Goal: Task Accomplishment & Management: Manage account settings

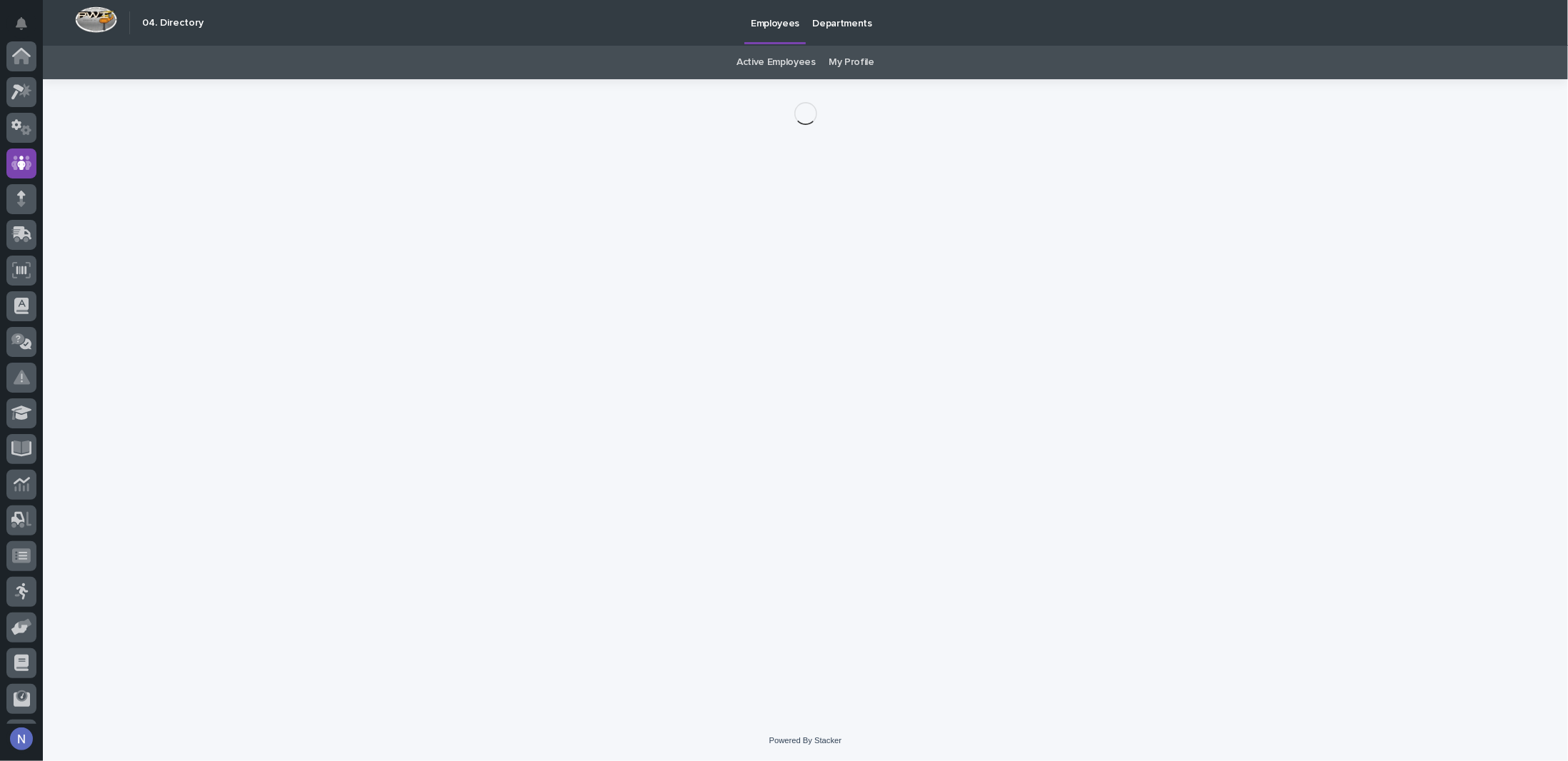
scroll to position [103, 0]
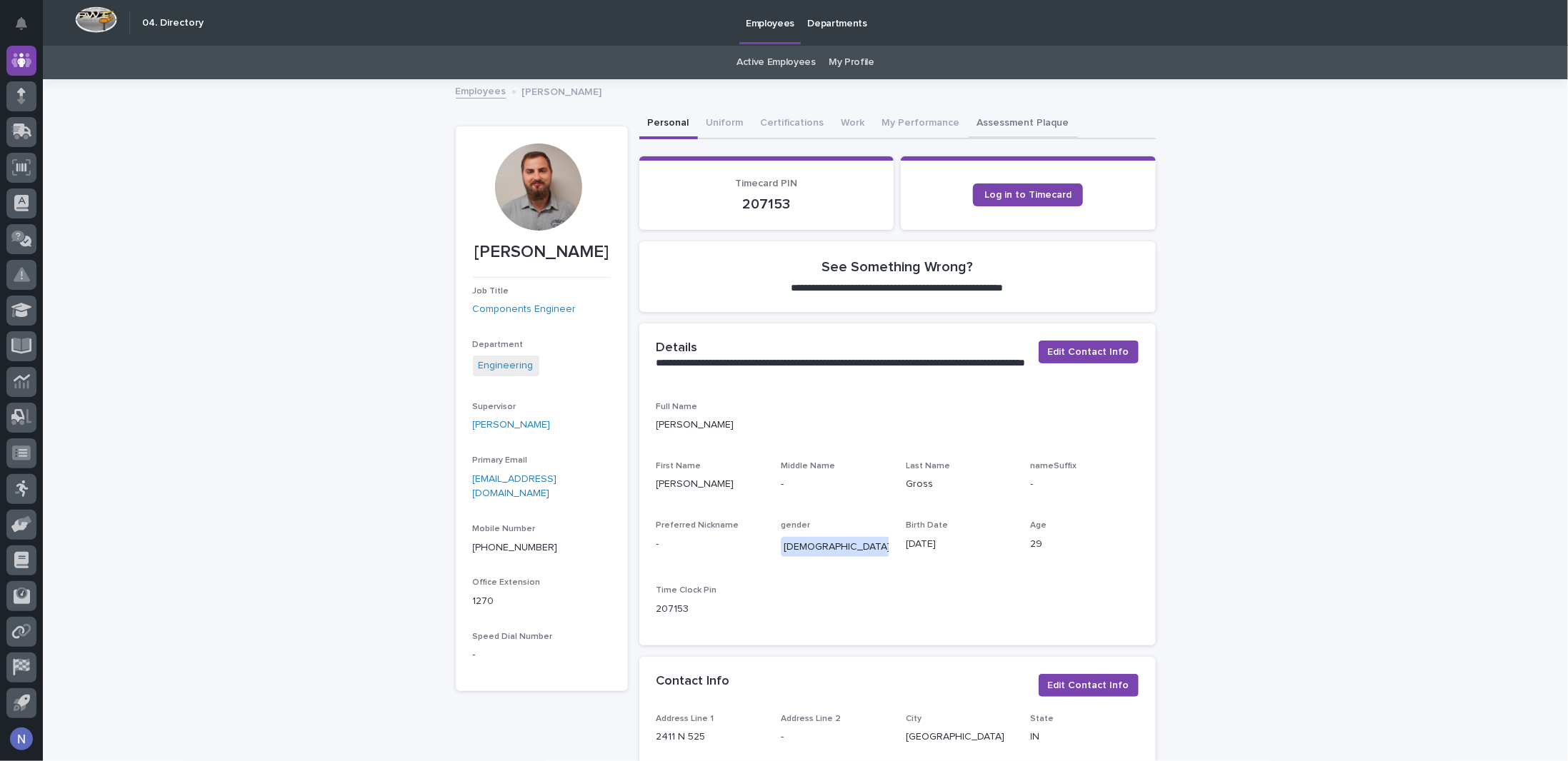
click at [1013, 117] on button "Assessment Plaque" at bounding box center [1024, 124] width 109 height 30
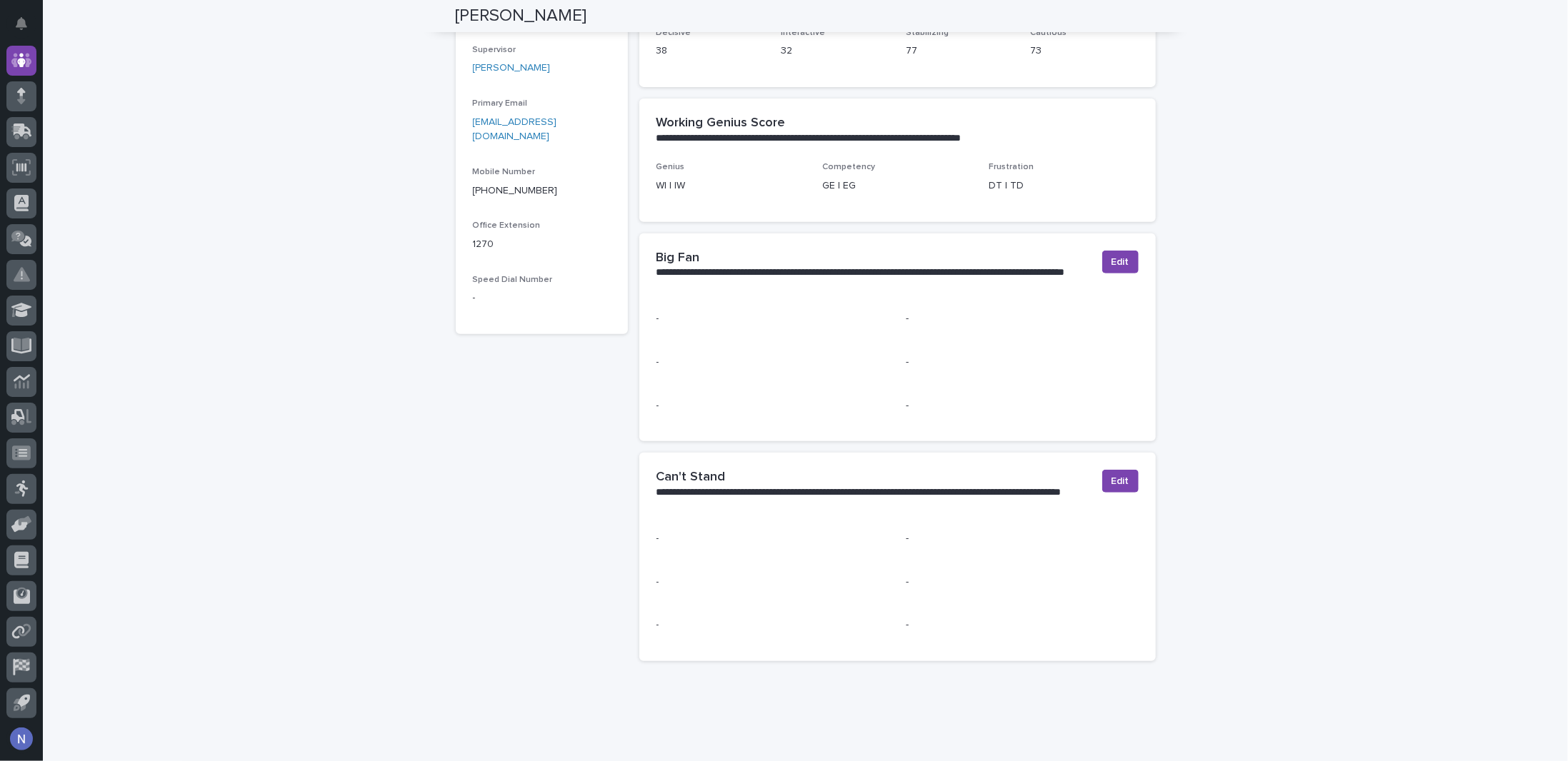
scroll to position [380, 0]
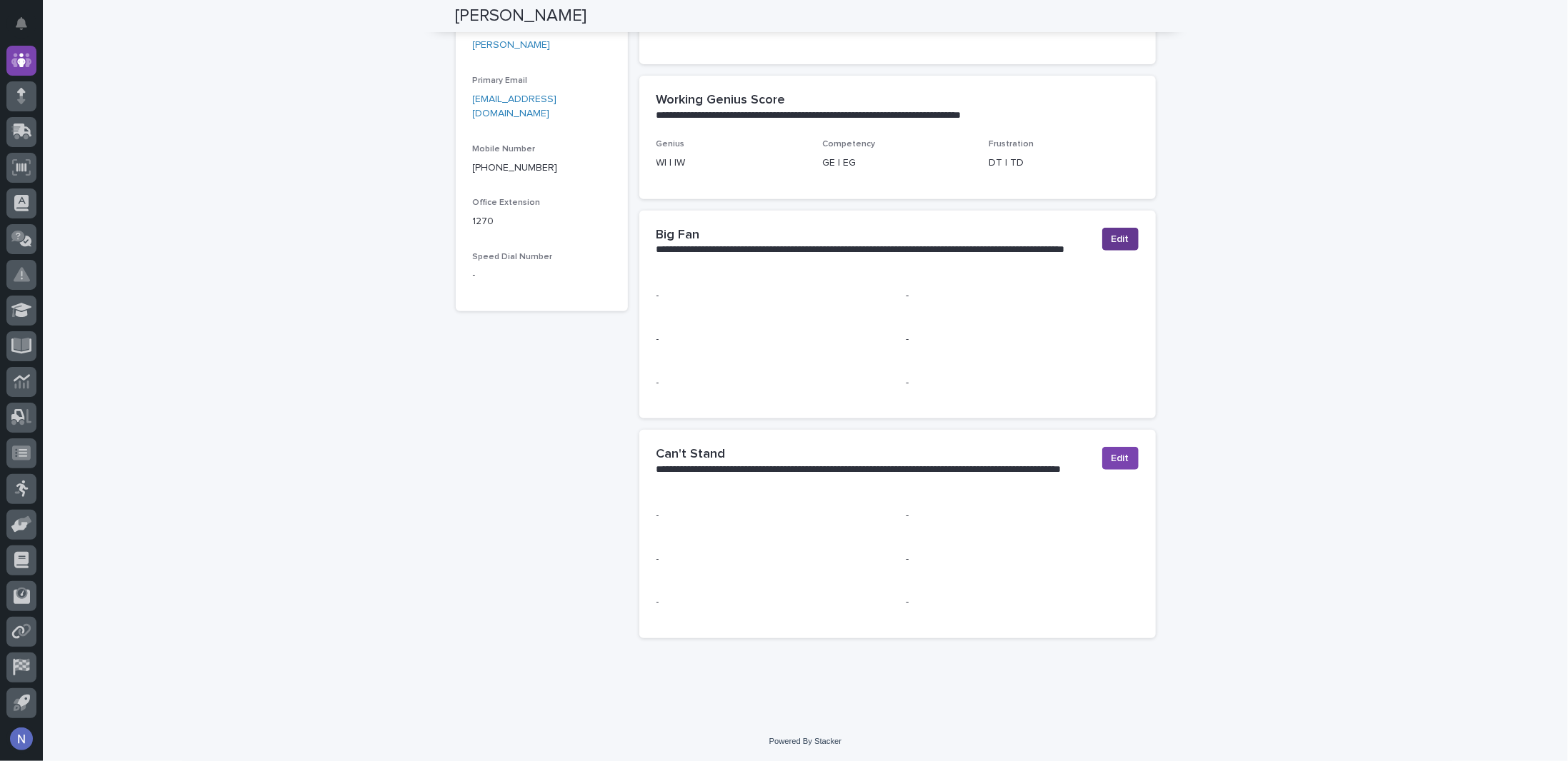
click at [1124, 236] on button "Edit" at bounding box center [1120, 239] width 36 height 23
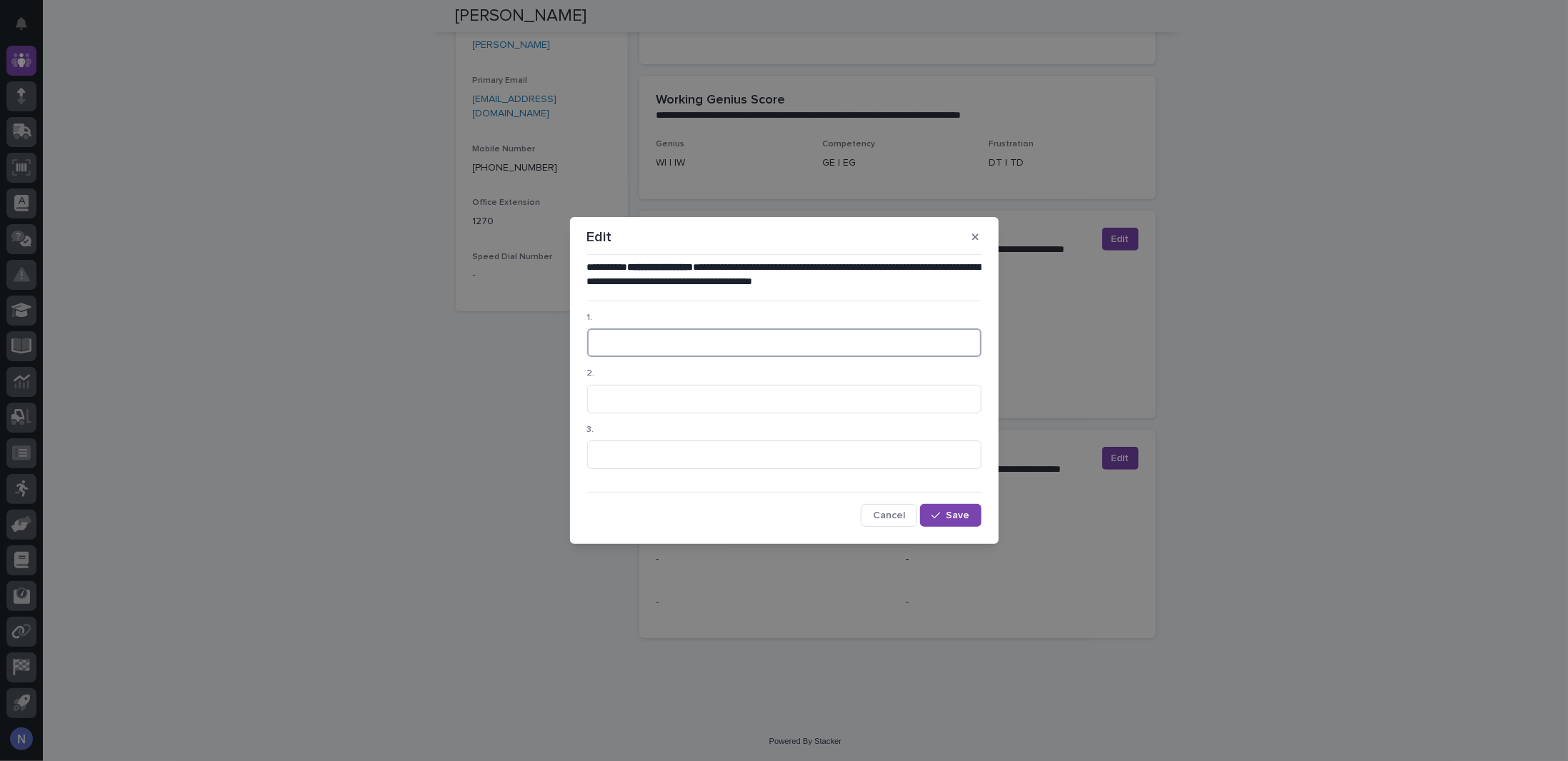
click at [658, 344] on input at bounding box center [784, 343] width 395 height 29
type input "S"
drag, startPoint x: 670, startPoint y: 340, endPoint x: 540, endPoint y: 333, distance: 130.2
click at [540, 333] on div "**********" at bounding box center [784, 380] width 1568 height 761
type input "Food....all food"
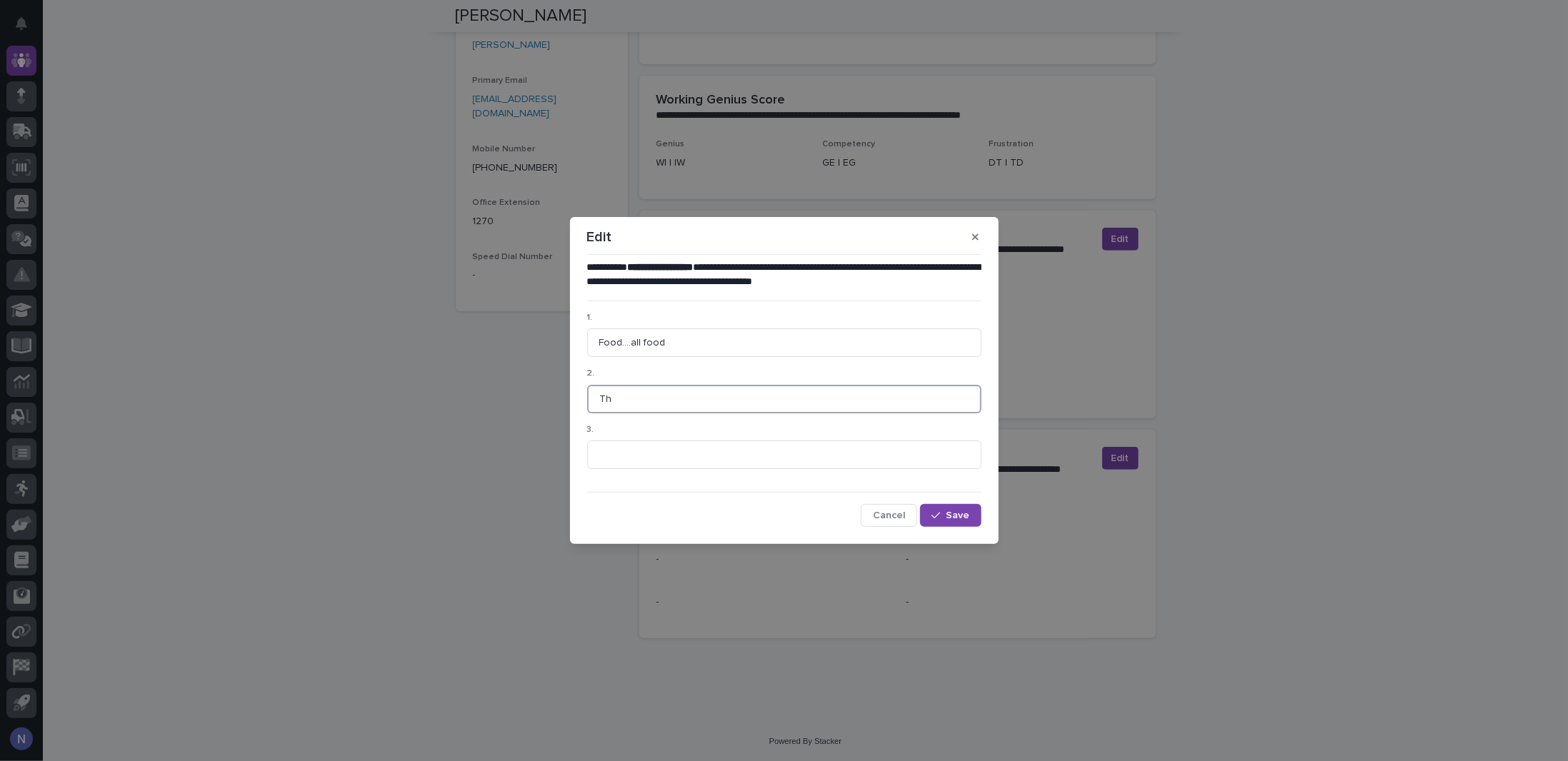
type input "T"
click at [648, 402] on input "Machines that move" at bounding box center [784, 399] width 395 height 29
type input "Cool Machines"
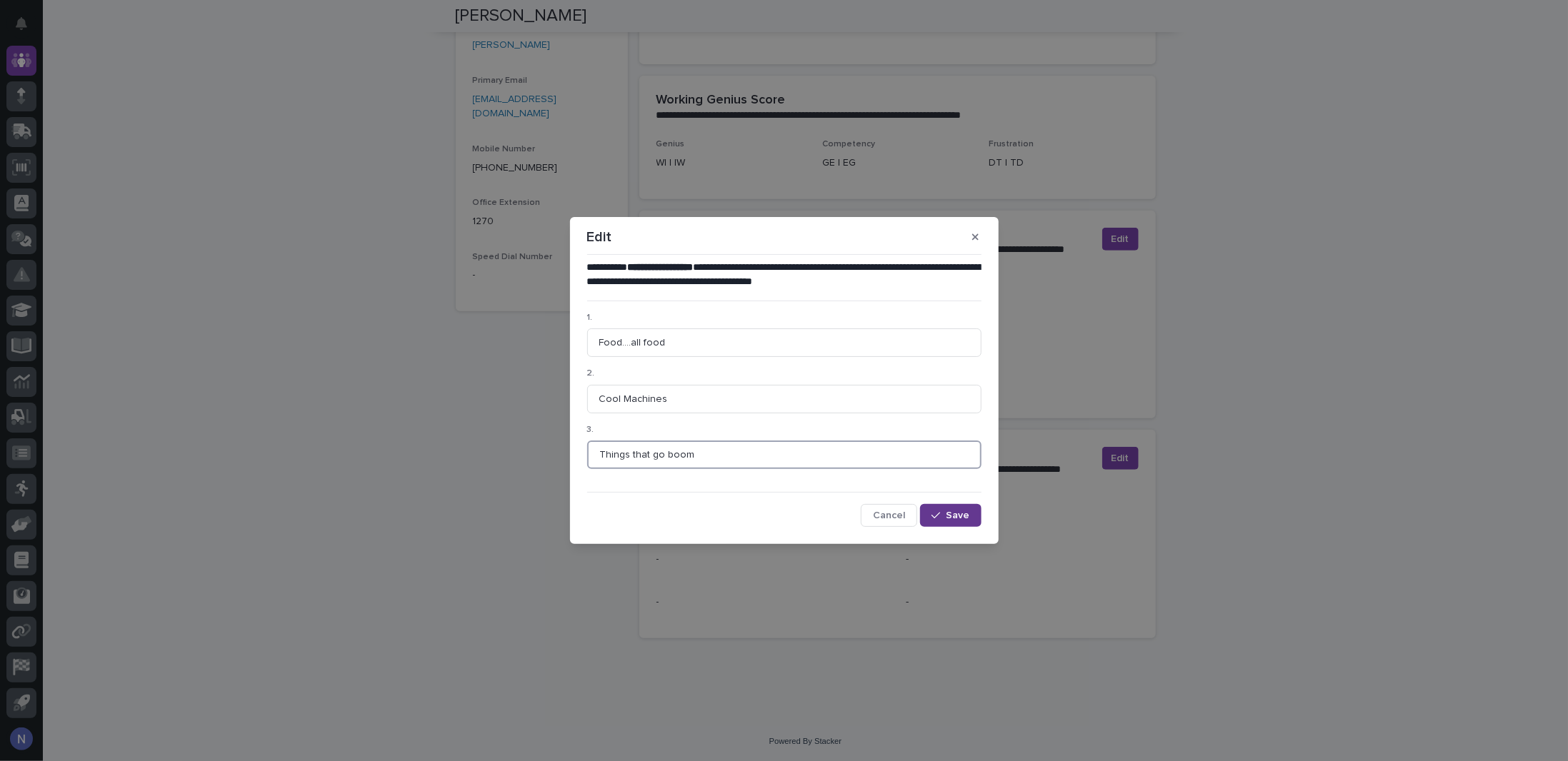
type input "Things that go boom"
click at [966, 517] on span "Save" at bounding box center [959, 516] width 24 height 10
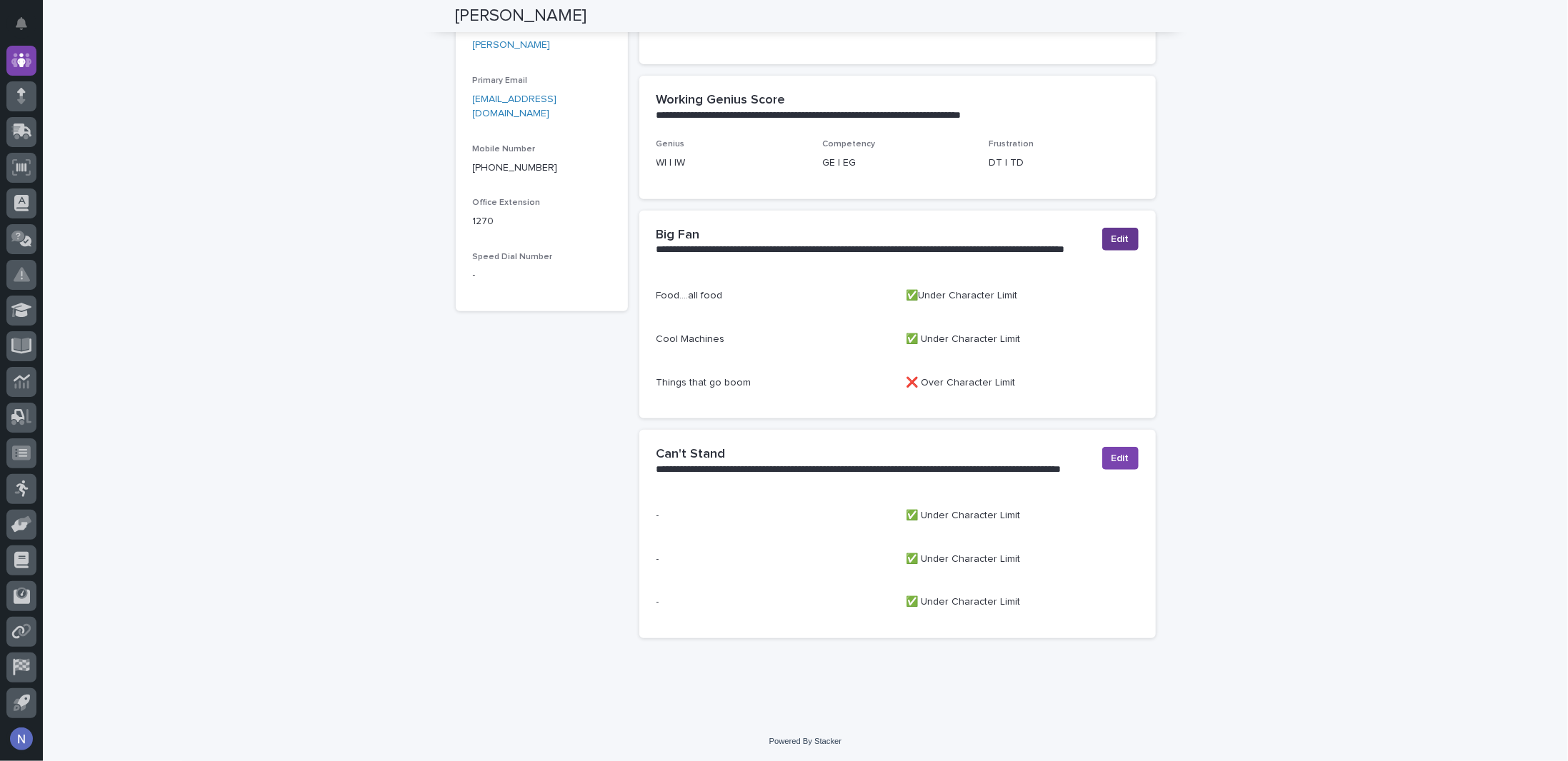
click at [1112, 243] on span "Edit" at bounding box center [1120, 239] width 18 height 14
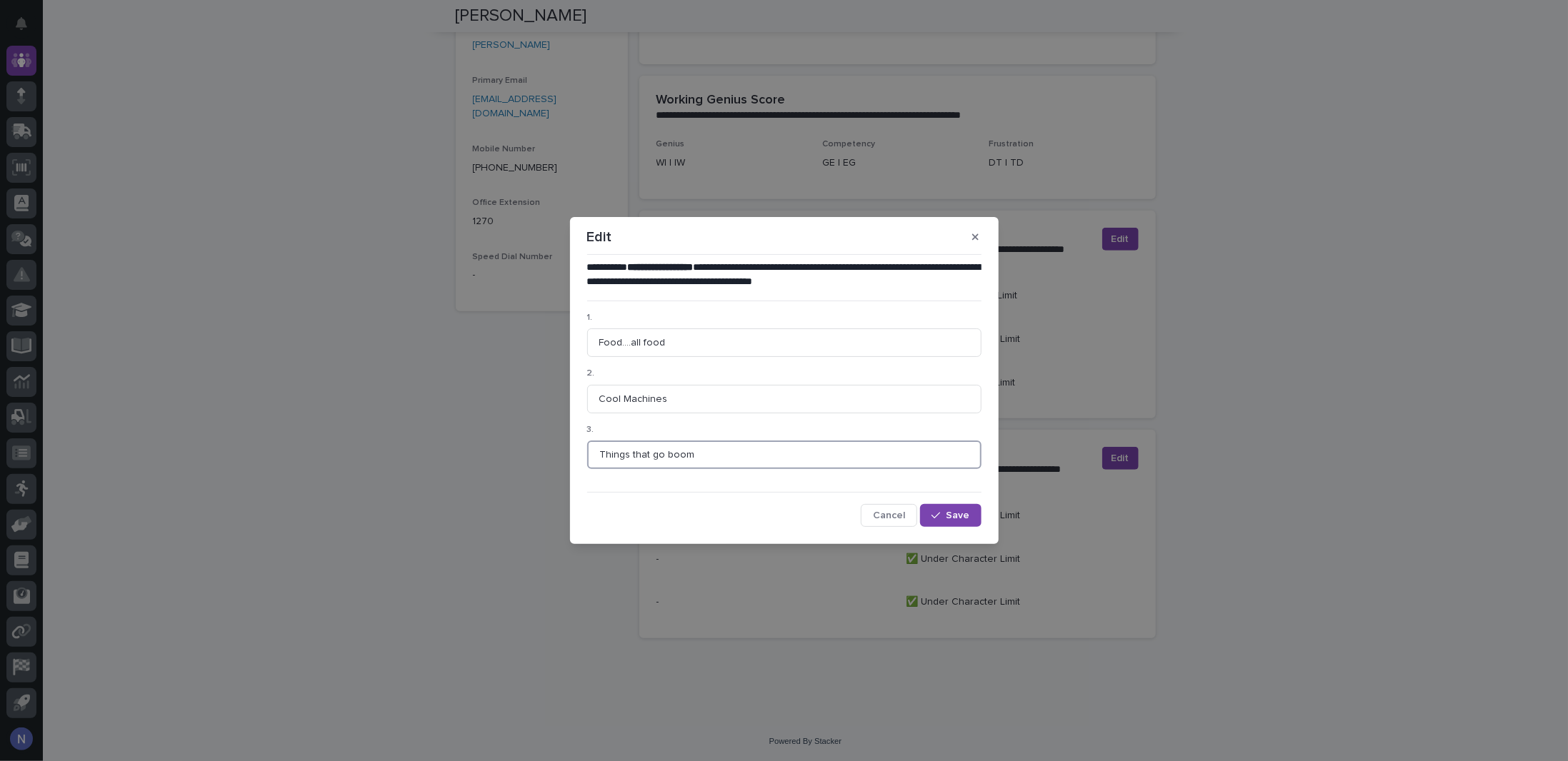
click at [628, 456] on input "Things that go boom" at bounding box center [784, 455] width 395 height 29
click at [631, 456] on input "Things that go boom" at bounding box center [784, 455] width 395 height 29
type input "Stuff that go boom"
click at [954, 520] on button "Save" at bounding box center [950, 516] width 61 height 23
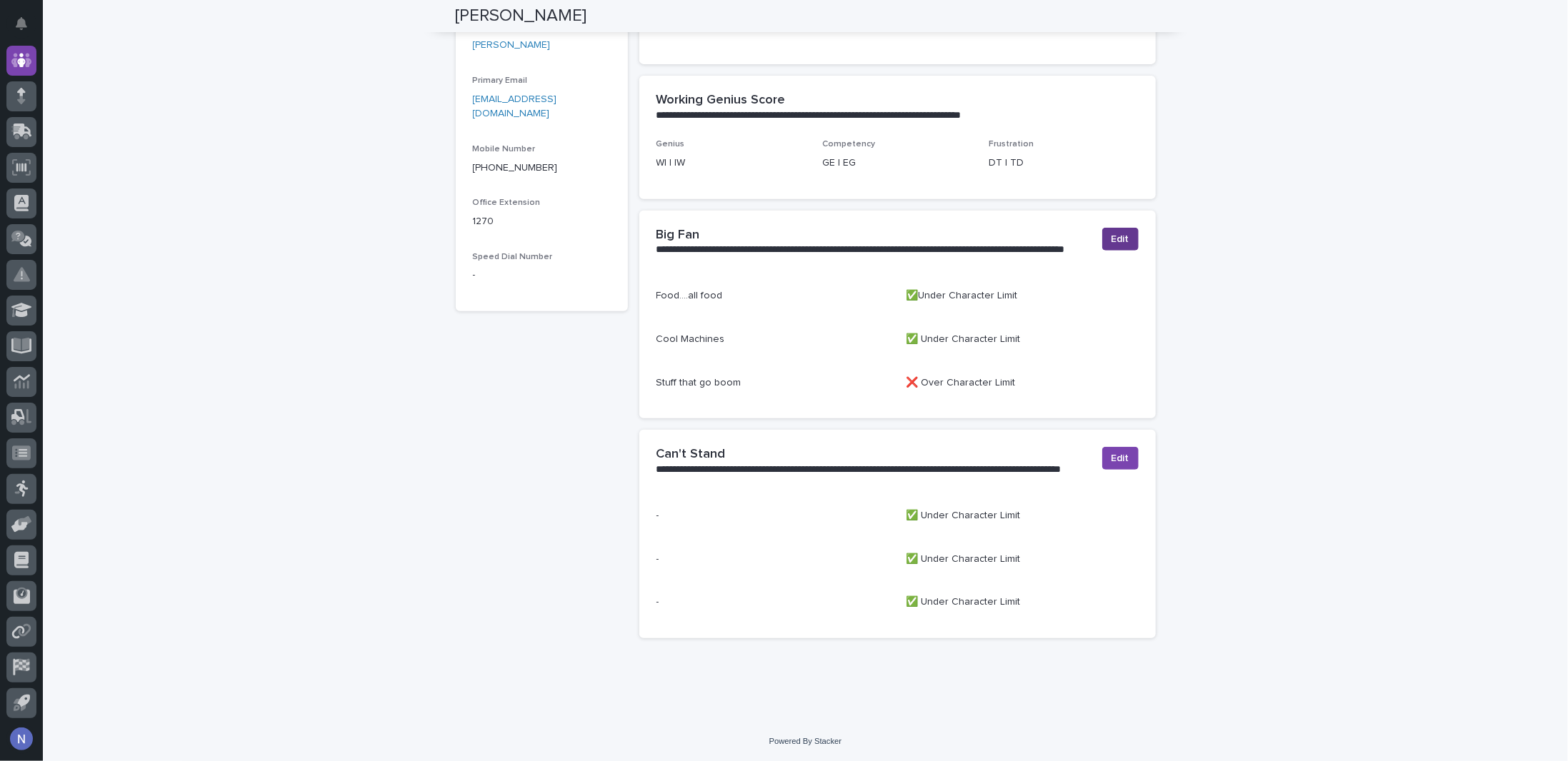
click at [1102, 239] on button "Edit" at bounding box center [1120, 239] width 36 height 23
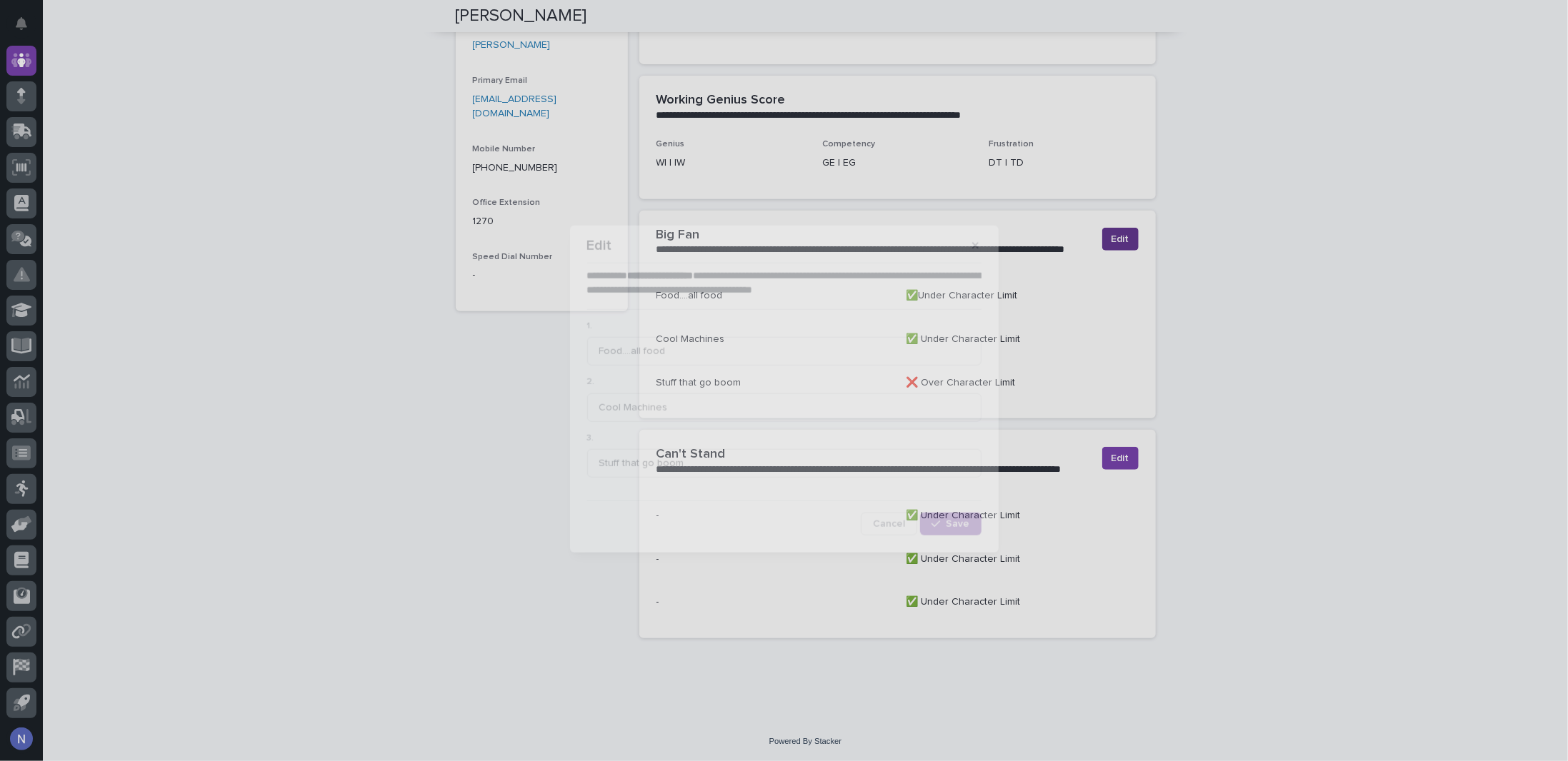
click at [1102, 239] on div "**********" at bounding box center [784, 380] width 1568 height 761
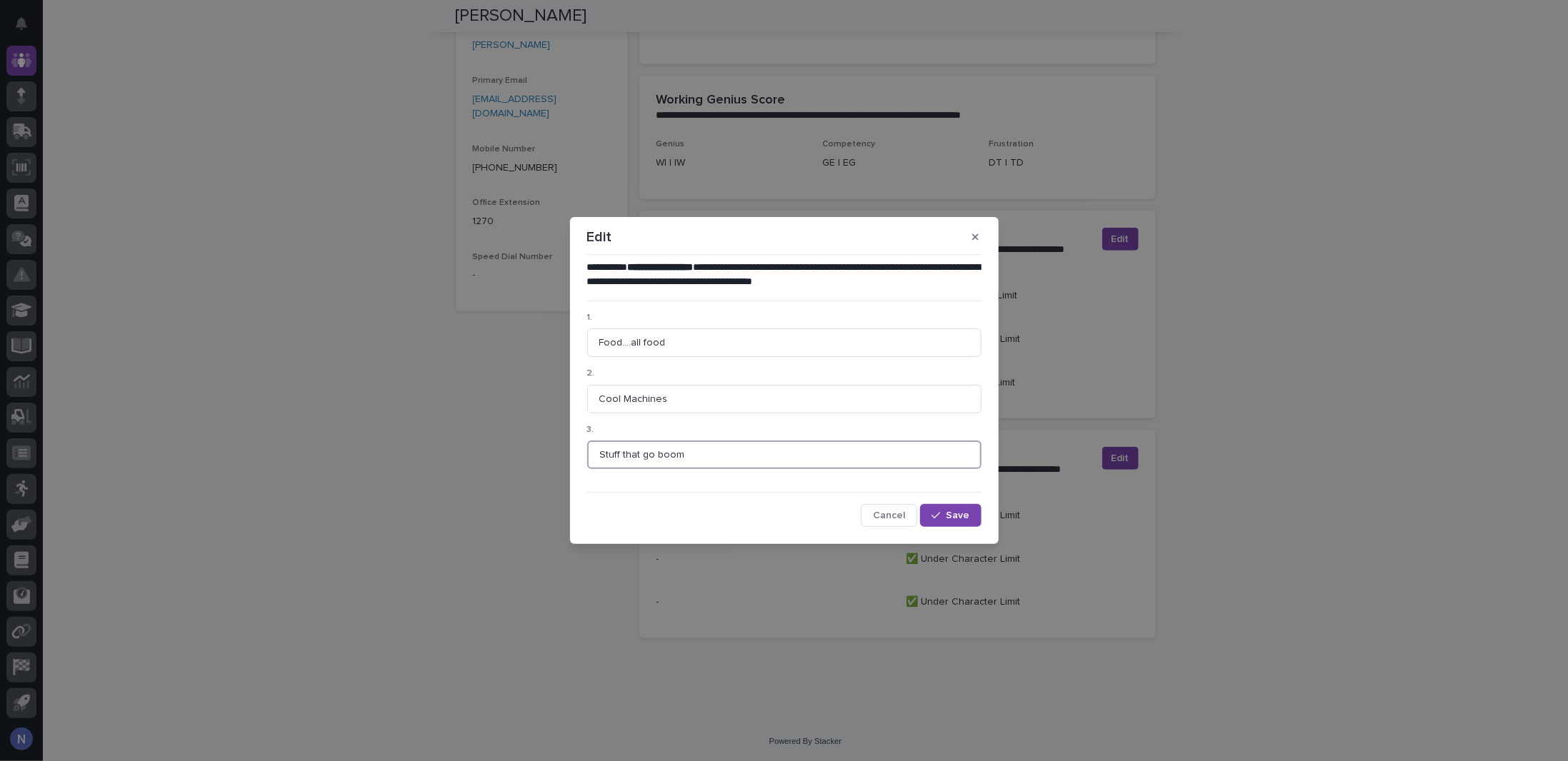
drag, startPoint x: 618, startPoint y: 454, endPoint x: 592, endPoint y: 454, distance: 26.0
click at [592, 454] on input "Stuff that go boom" at bounding box center [784, 455] width 395 height 29
type input "Items that go boom"
click at [962, 523] on button "Save" at bounding box center [950, 516] width 61 height 23
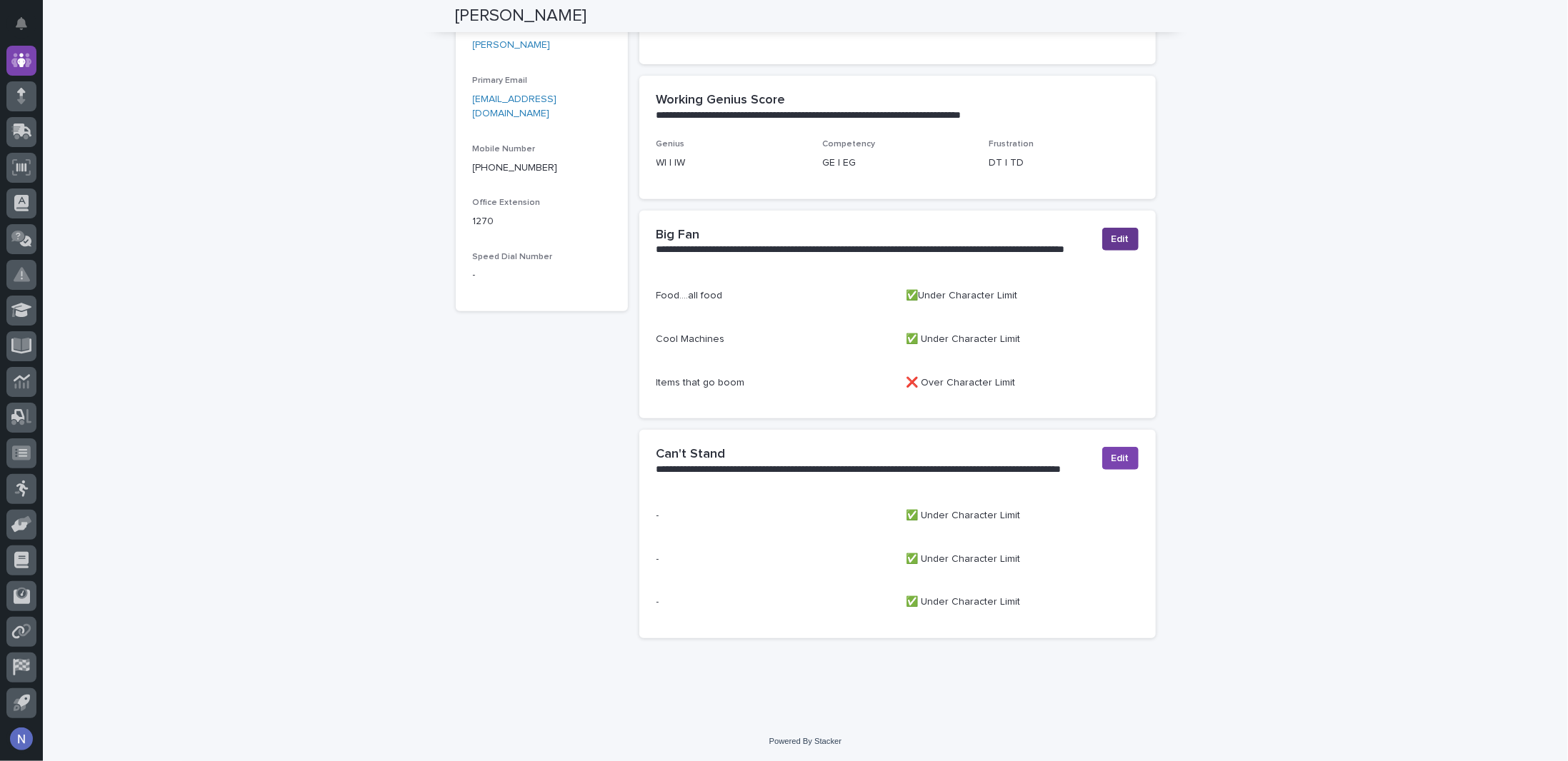
click at [1115, 232] on span "Edit" at bounding box center [1120, 239] width 18 height 14
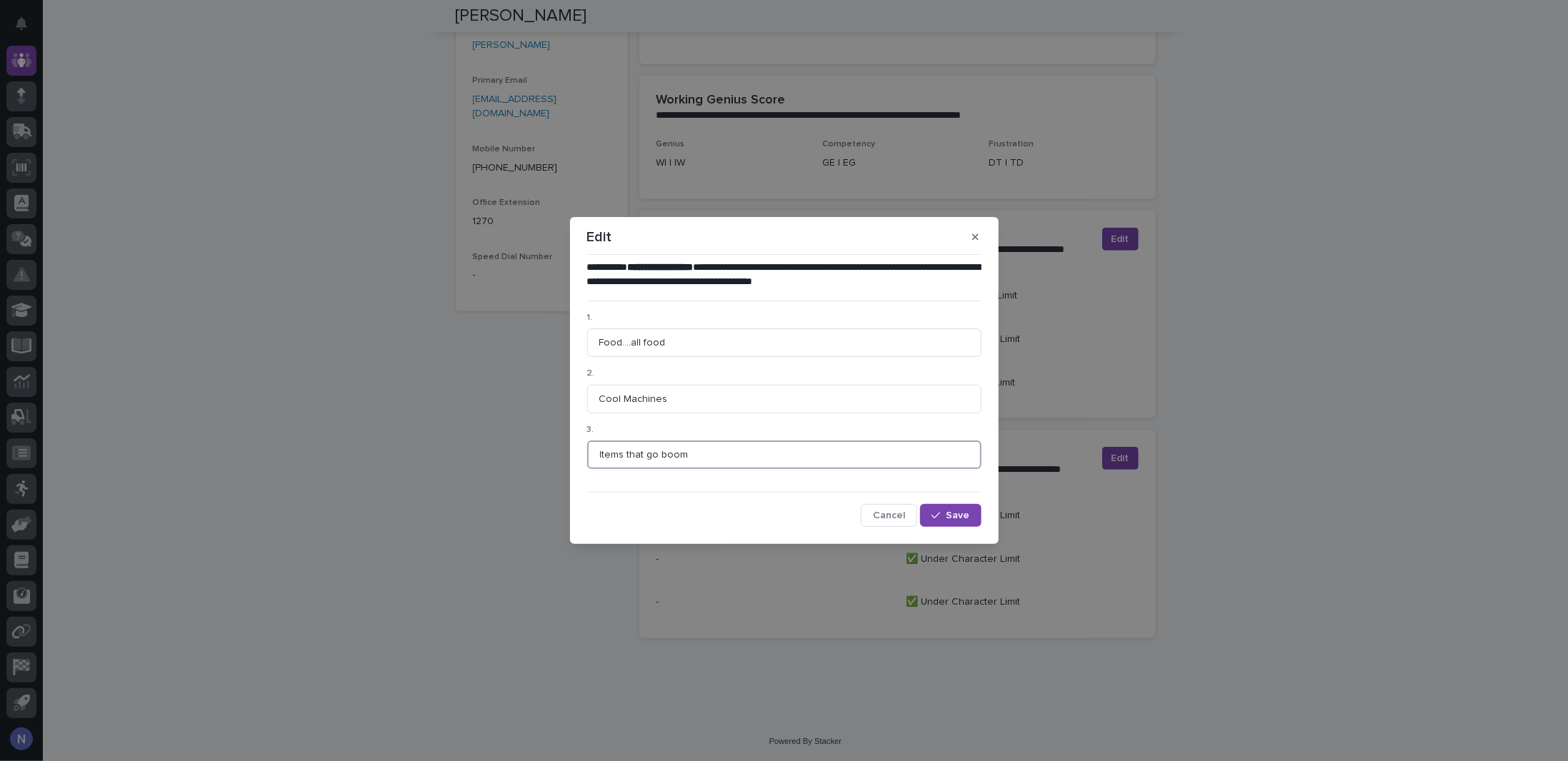
drag, startPoint x: 644, startPoint y: 454, endPoint x: 581, endPoint y: 459, distance: 63.2
click at [581, 459] on section "**********" at bounding box center [784, 380] width 429 height 327
click at [681, 454] on input "Fireworks firearms, fire" at bounding box center [784, 455] width 395 height 29
type input "Fireworks firearms fire"
click at [944, 509] on button "Save" at bounding box center [950, 516] width 61 height 23
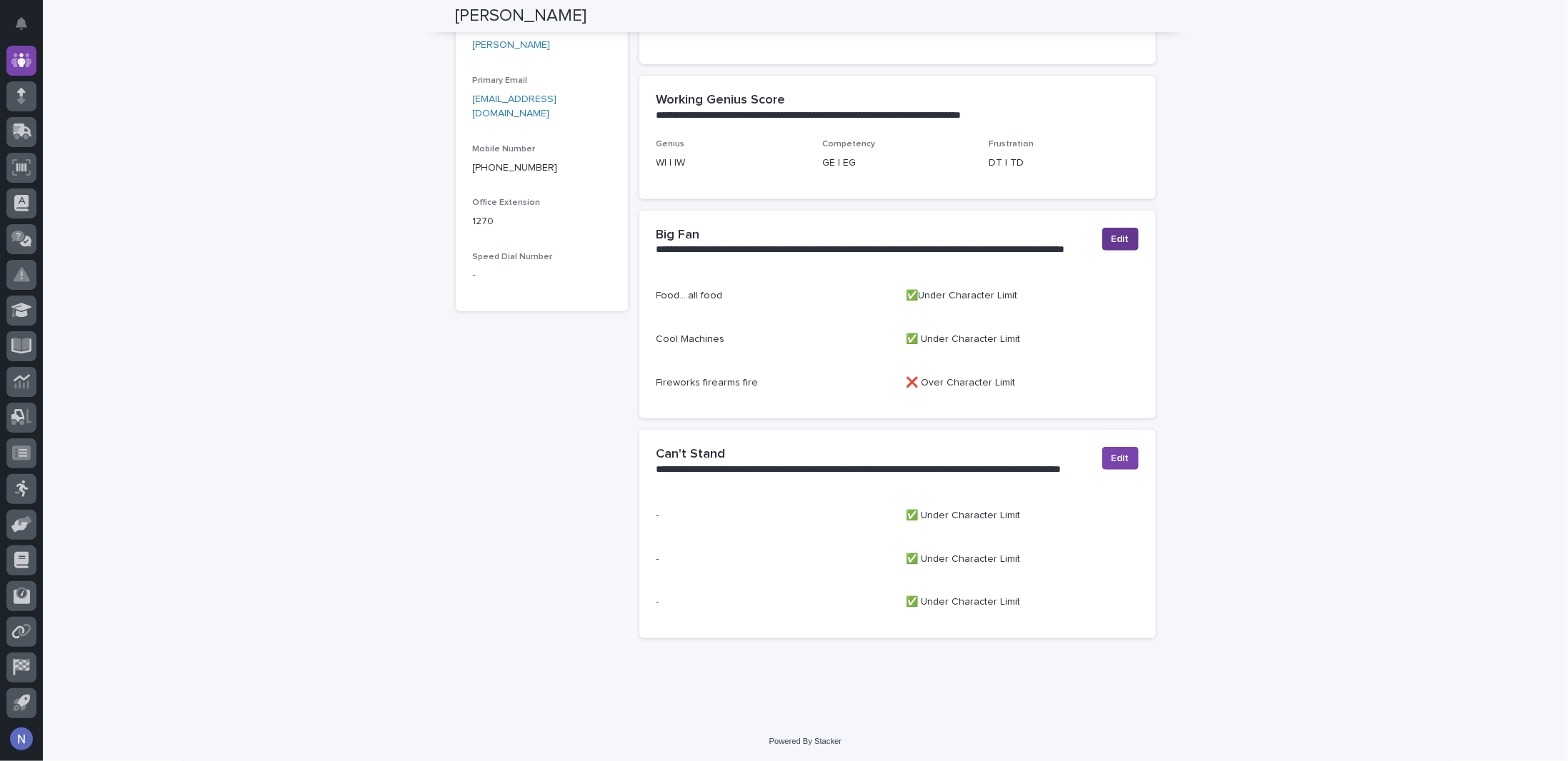
click at [1115, 238] on span "Edit" at bounding box center [1120, 239] width 18 height 14
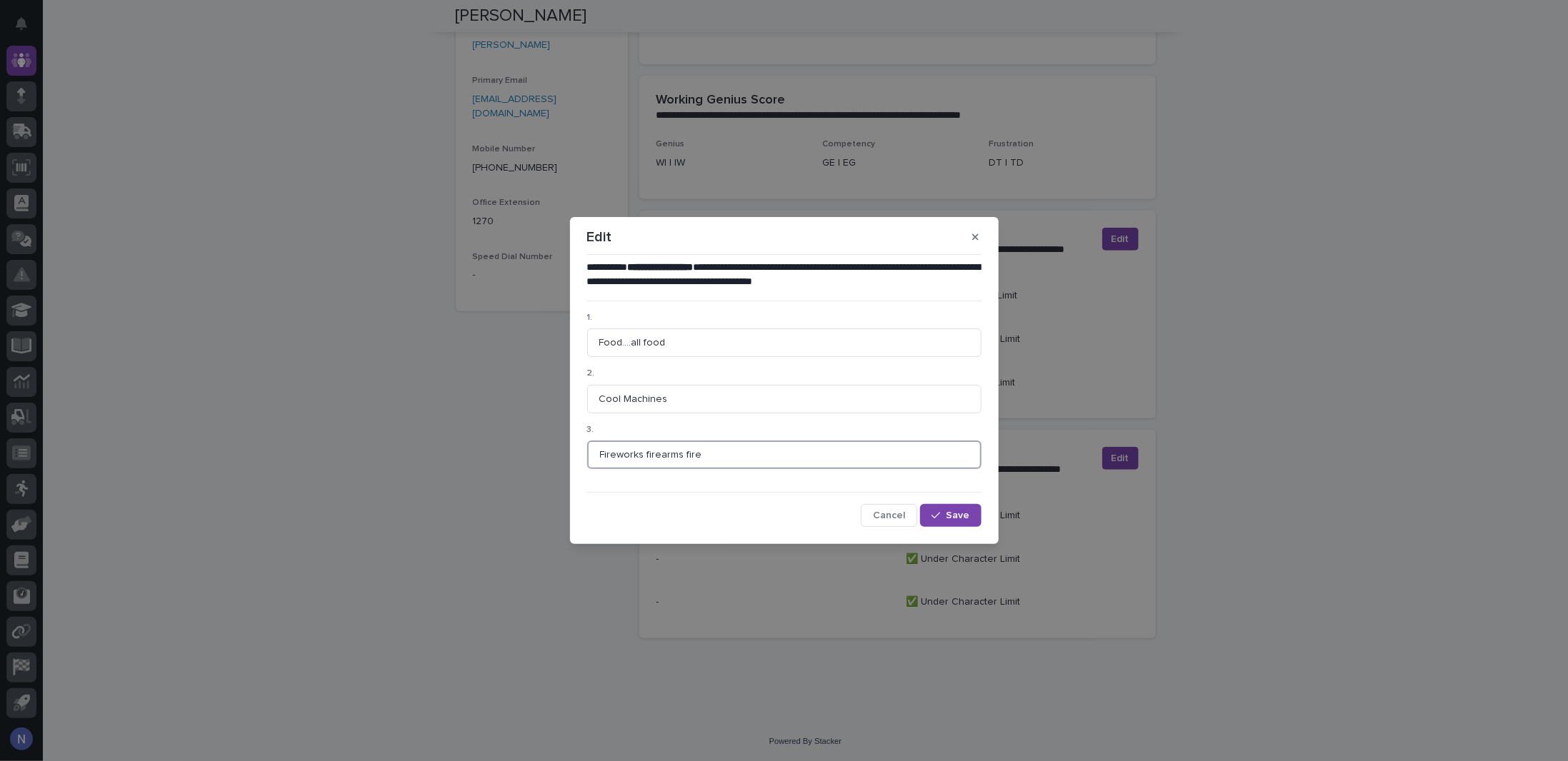
drag, startPoint x: 683, startPoint y: 457, endPoint x: 569, endPoint y: 454, distance: 114.0
click at [569, 454] on div "**********" at bounding box center [784, 380] width 1568 height 761
drag, startPoint x: 624, startPoint y: 454, endPoint x: 650, endPoint y: 466, distance: 28.6
click at [624, 454] on input "Fire- works arms fire" at bounding box center [784, 455] width 395 height 29
click at [628, 454] on input "Fire works arms fire" at bounding box center [784, 455] width 395 height 29
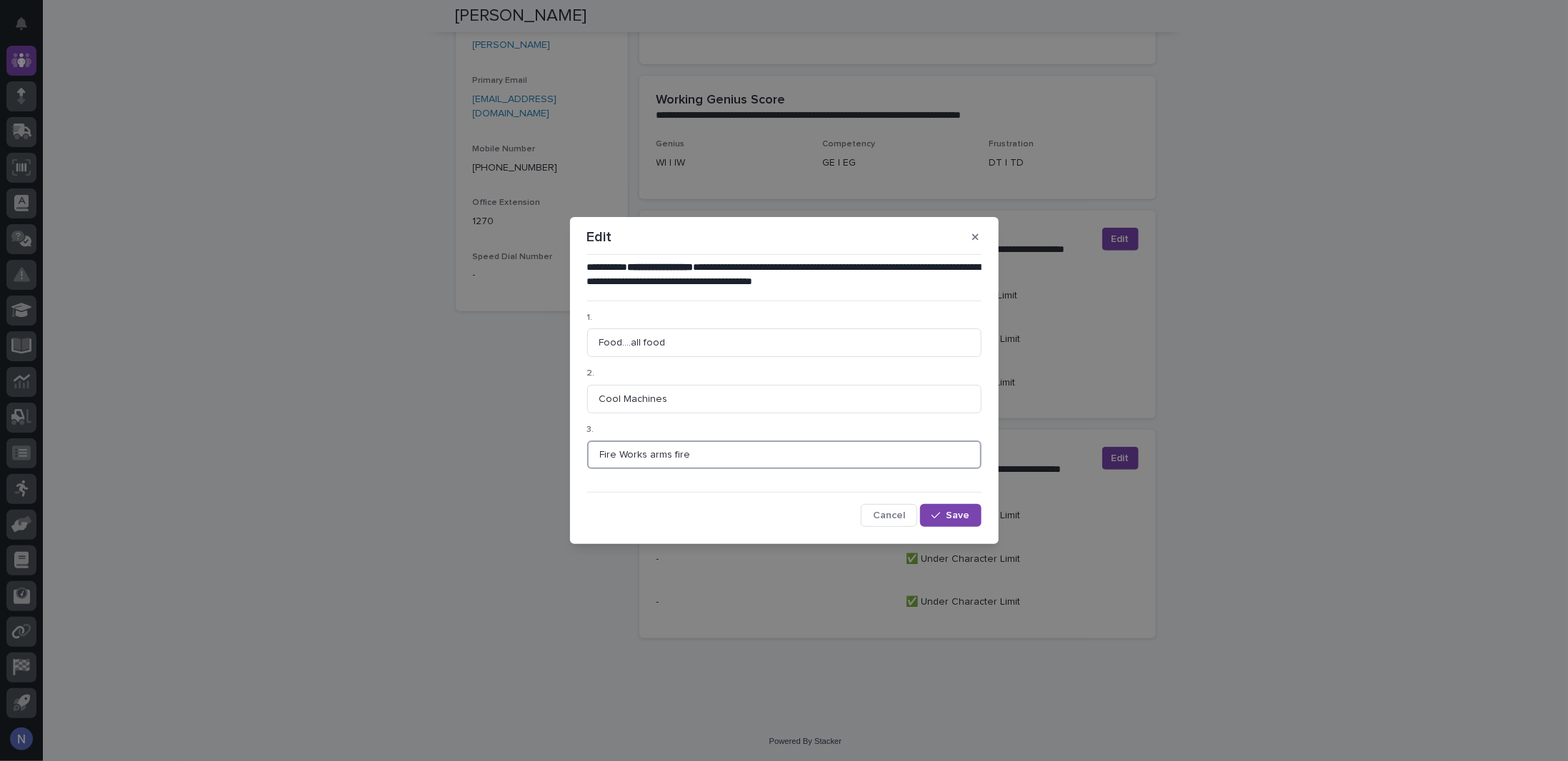
click at [651, 458] on input "Fire Works arms fire" at bounding box center [784, 455] width 395 height 29
type input "Fire Works Arms fire"
click at [952, 519] on span "Save" at bounding box center [959, 516] width 24 height 10
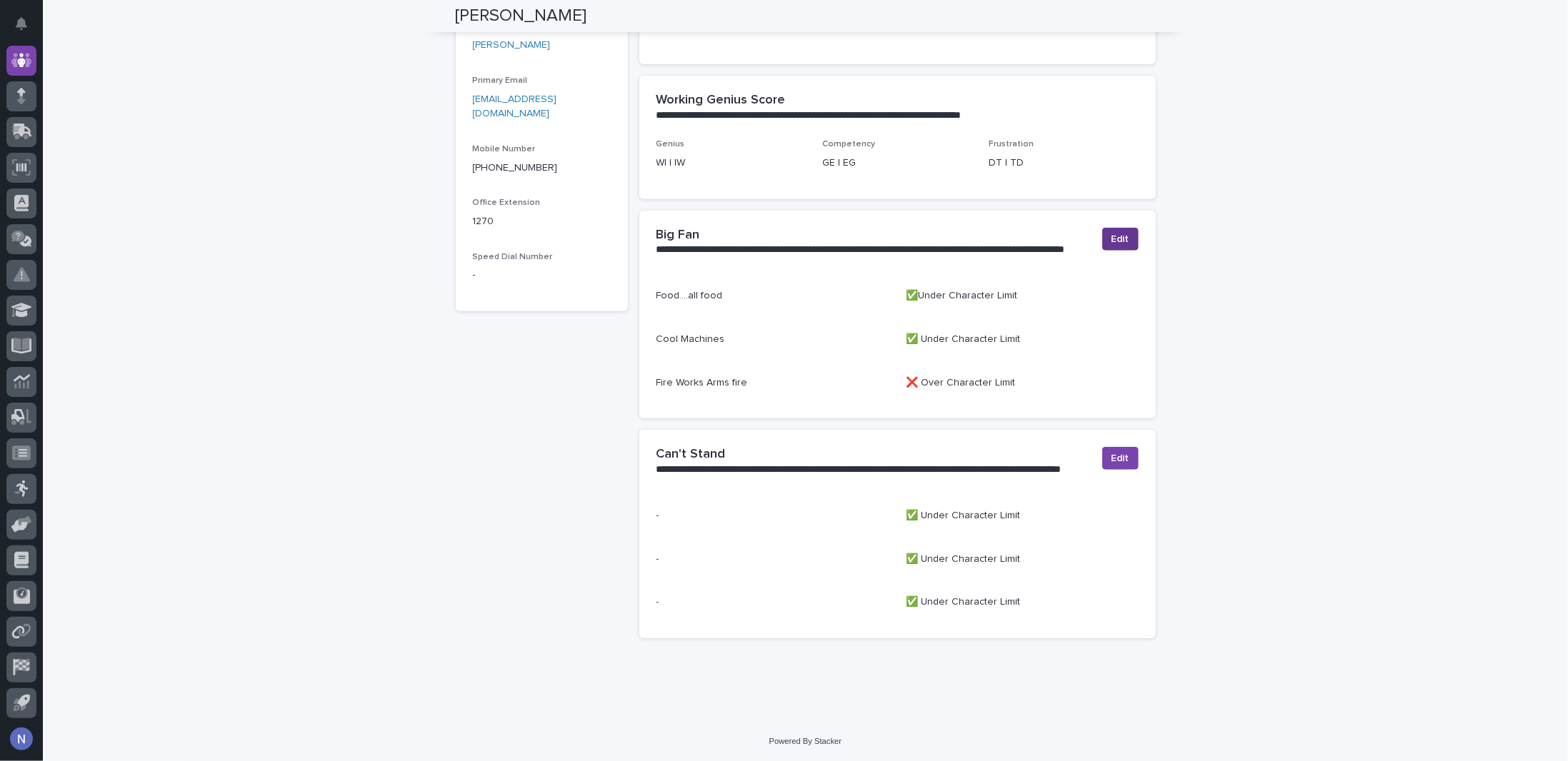
click at [1120, 240] on span "Edit" at bounding box center [1120, 239] width 18 height 14
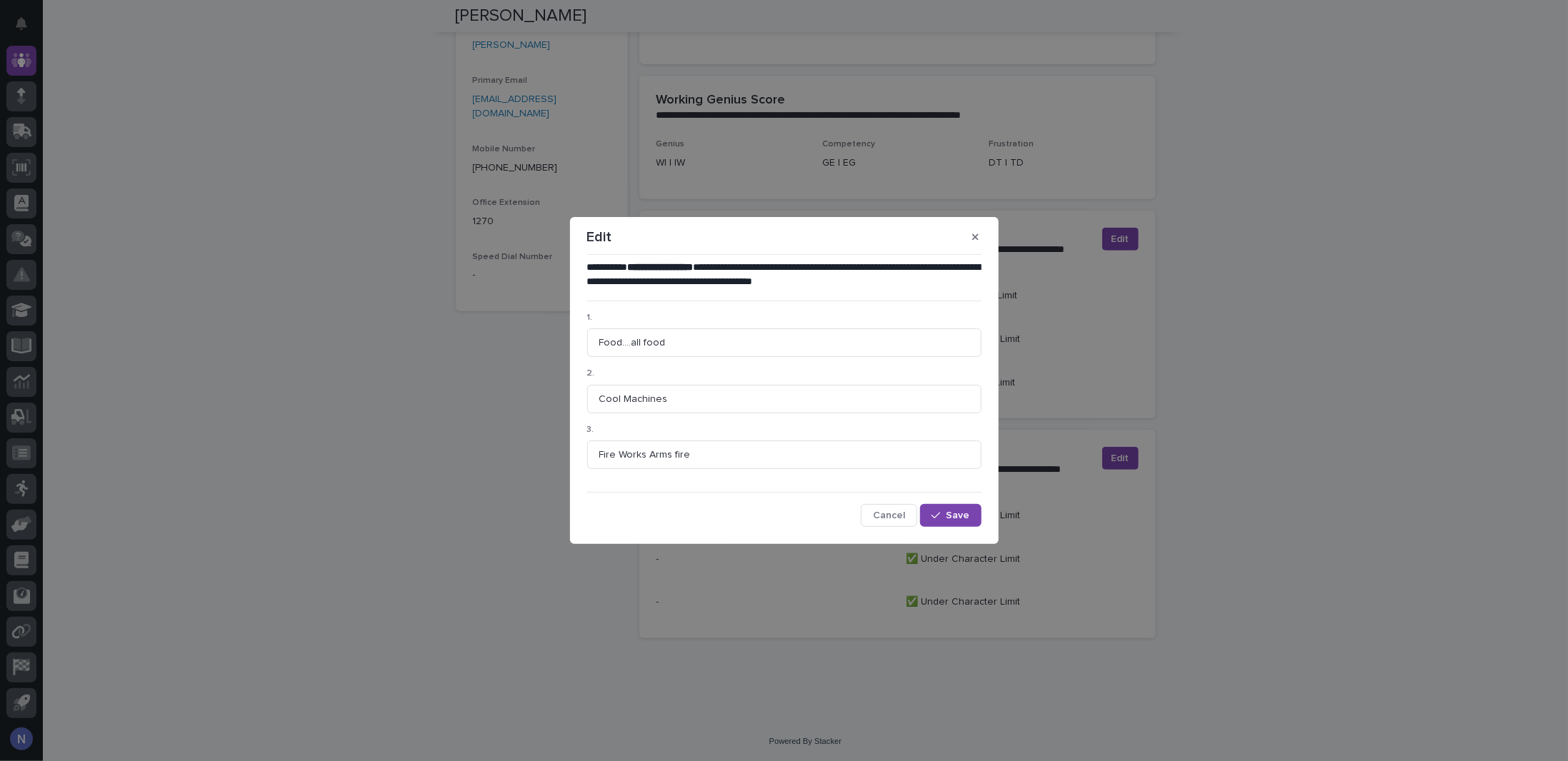
click at [674, 482] on div "**********" at bounding box center [784, 394] width 395 height 266
drag, startPoint x: 717, startPoint y: 452, endPoint x: 552, endPoint y: 451, distance: 165.0
click at [552, 451] on div "**********" at bounding box center [784, 380] width 1568 height 761
paste input "dynamite, and gunpowder, and gasolin"
drag, startPoint x: 664, startPoint y: 455, endPoint x: 636, endPoint y: 455, distance: 28.0
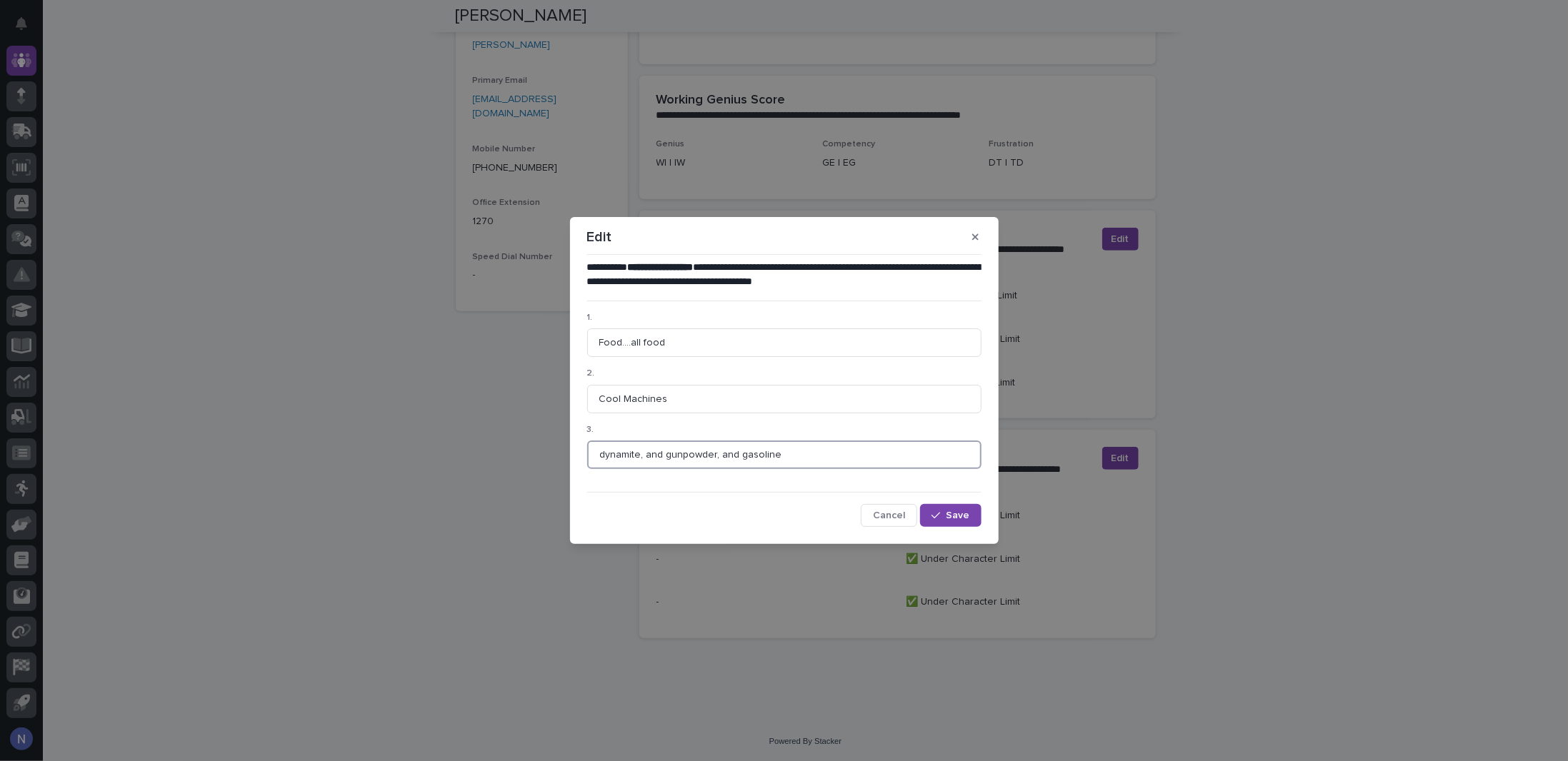
click at [636, 455] on input "dynamite, and gunpowder, and gasoline" at bounding box center [784, 455] width 395 height 29
drag, startPoint x: 713, startPoint y: 453, endPoint x: 691, endPoint y: 454, distance: 22.0
click at [691, 454] on input "dynamite gunpowder, and gasoline" at bounding box center [784, 455] width 395 height 29
type input "dynamite gunpowder gasoline"
click at [955, 522] on button "Save" at bounding box center [950, 516] width 61 height 23
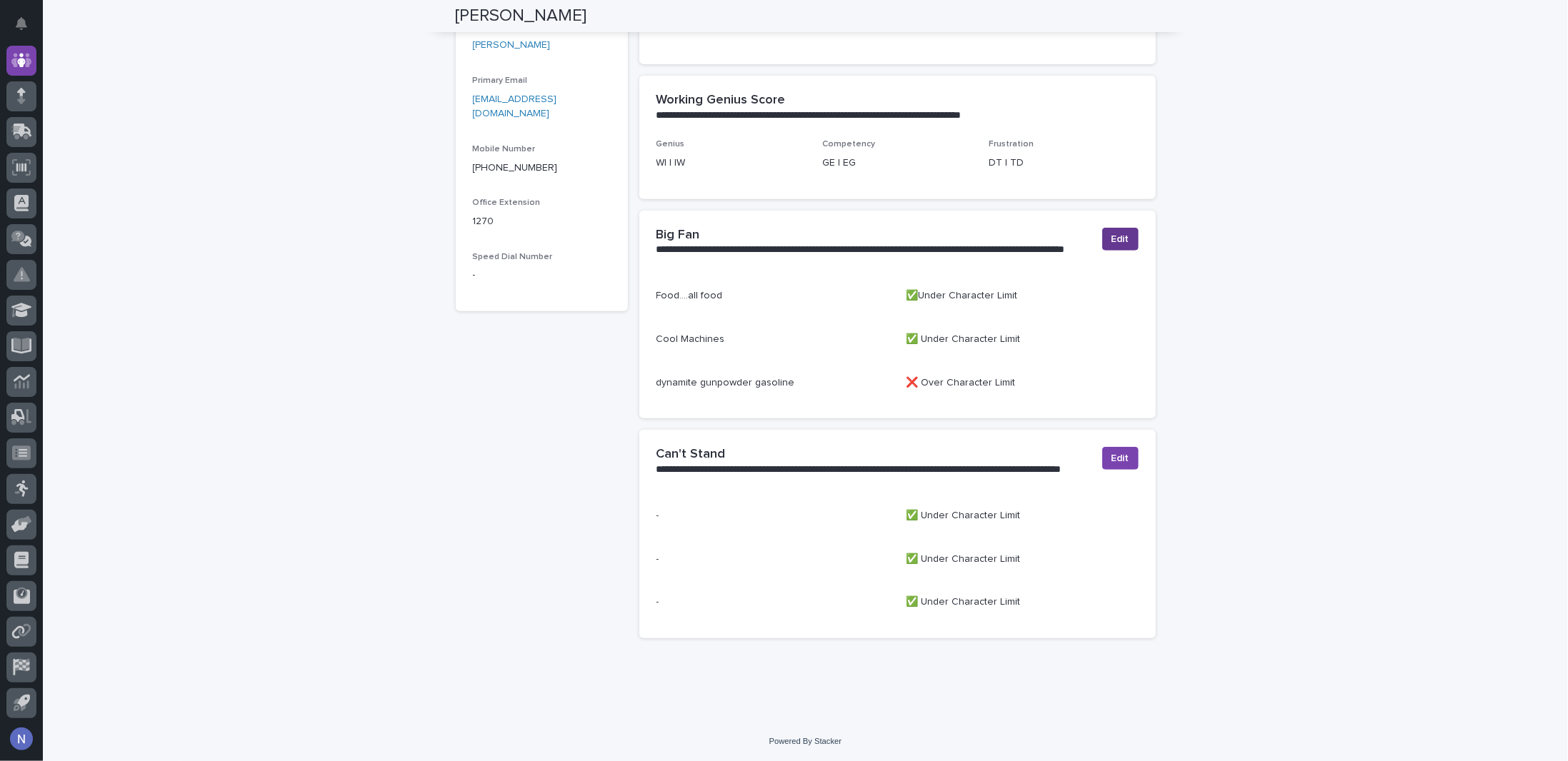
click at [1115, 233] on span "Edit" at bounding box center [1120, 239] width 18 height 14
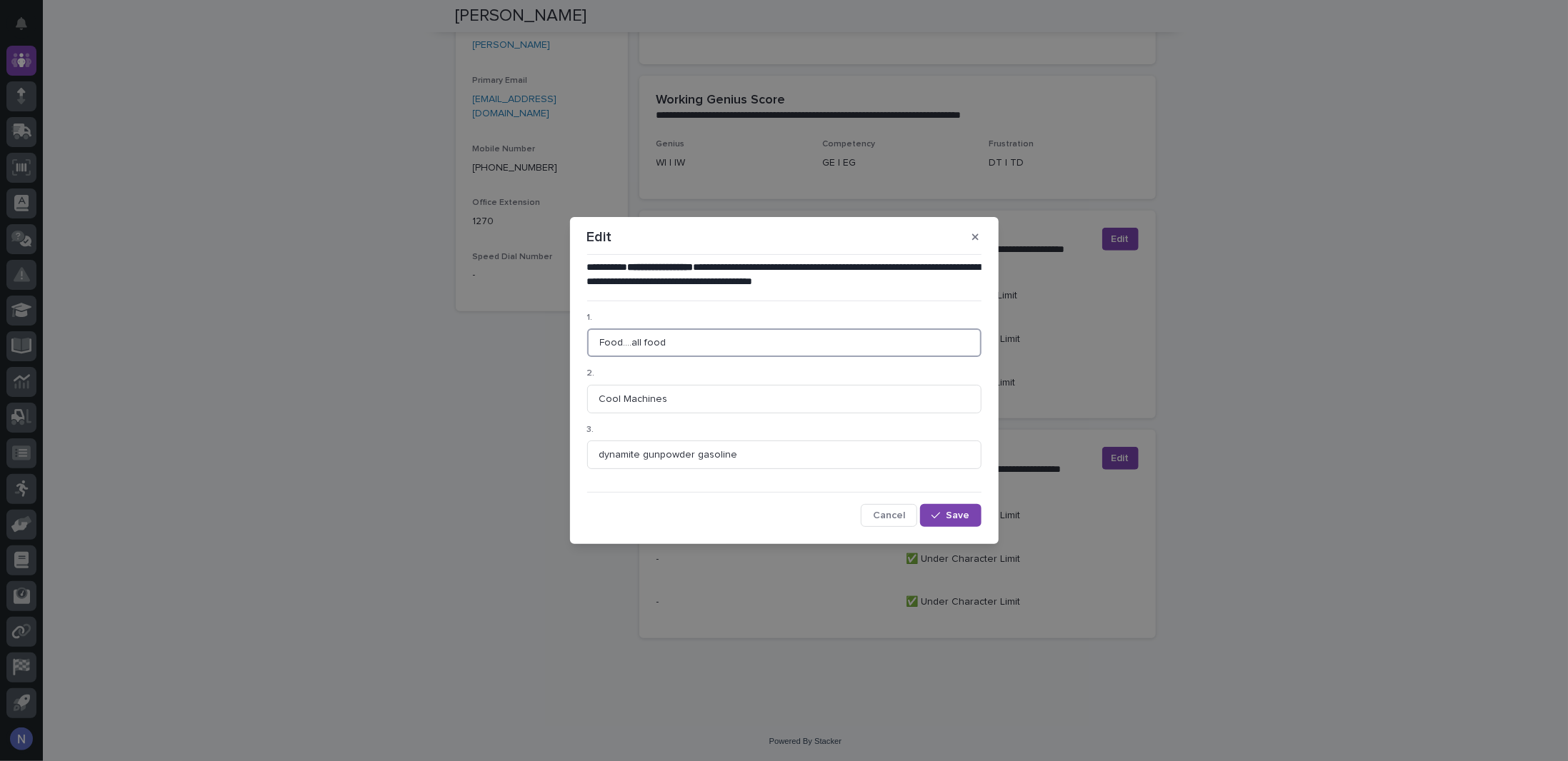
drag, startPoint x: 696, startPoint y: 348, endPoint x: 594, endPoint y: 346, distance: 102.0
click at [594, 346] on input "Food....all food" at bounding box center [784, 343] width 395 height 29
type input "Dynamite"
drag, startPoint x: 665, startPoint y: 401, endPoint x: 560, endPoint y: 389, distance: 105.7
click at [560, 389] on div "**********" at bounding box center [784, 380] width 1568 height 761
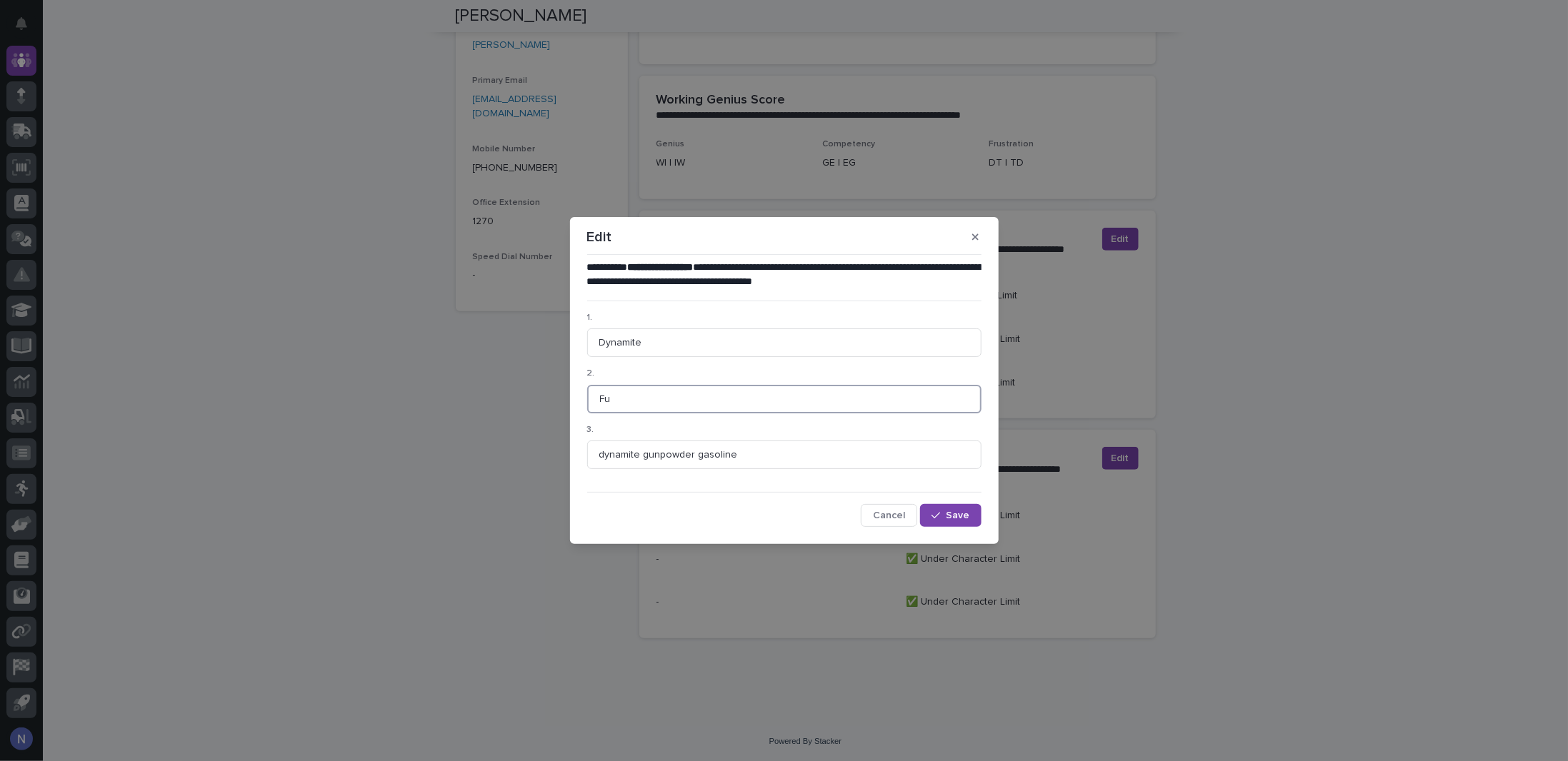
type input "F"
type input "Gunpowder"
type input "Gasoline"
click at [955, 513] on span "Save" at bounding box center [959, 516] width 24 height 10
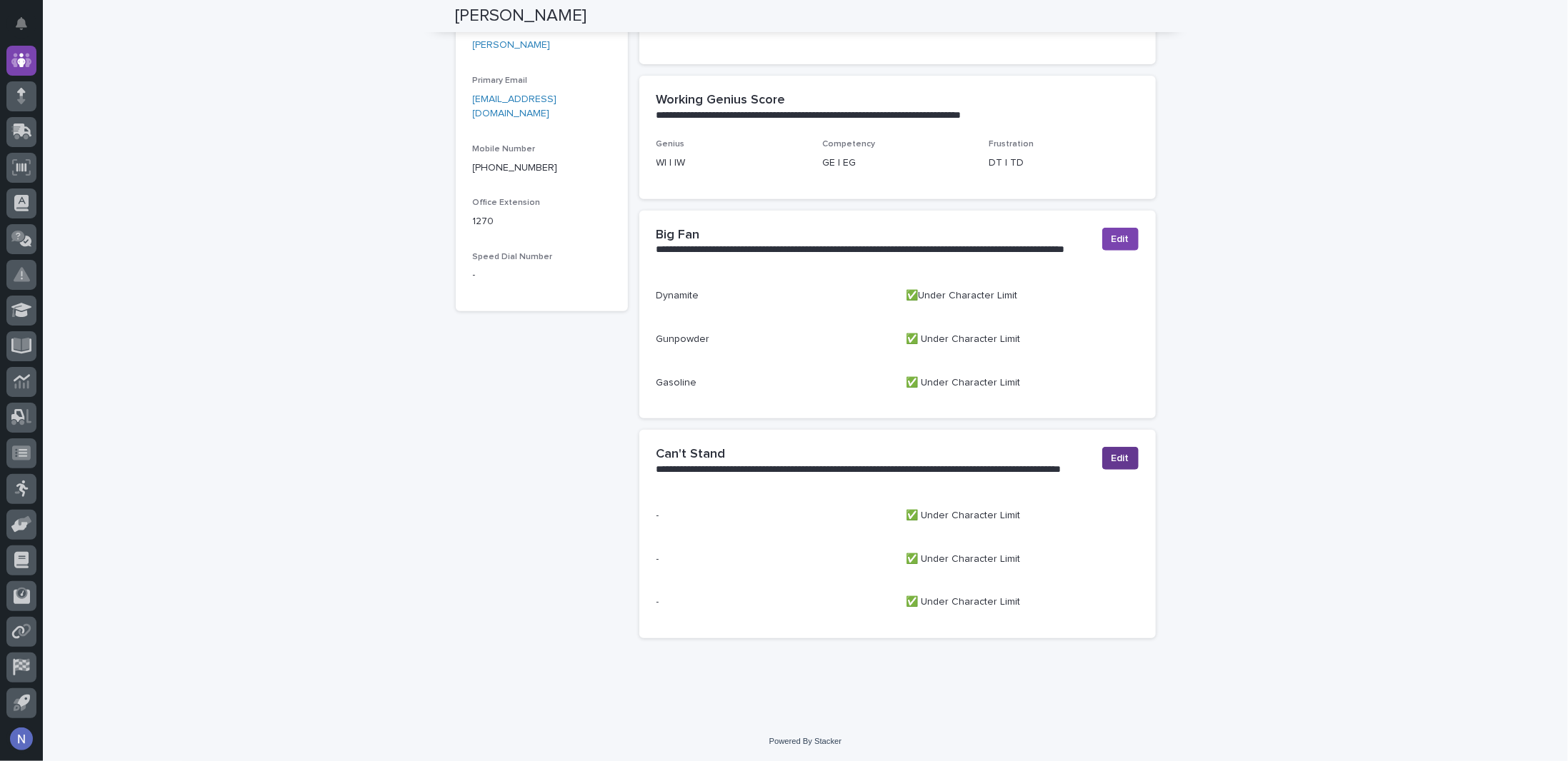
click at [1112, 457] on span "Edit" at bounding box center [1120, 459] width 18 height 14
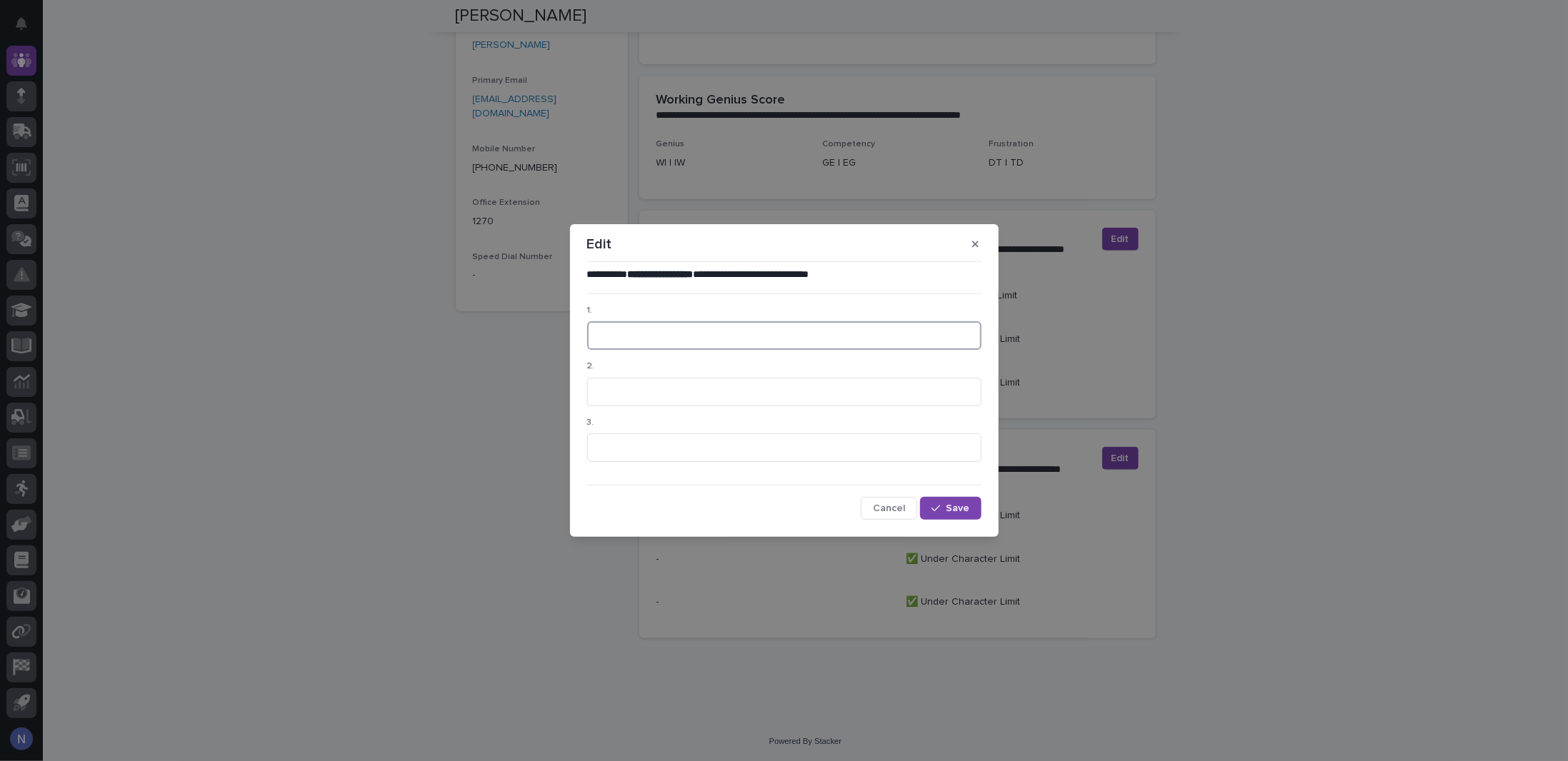
click at [720, 329] on input at bounding box center [784, 336] width 395 height 29
type input "Magic tricks"
type input "Sticky switches"
type input "t"
type input "Two face"
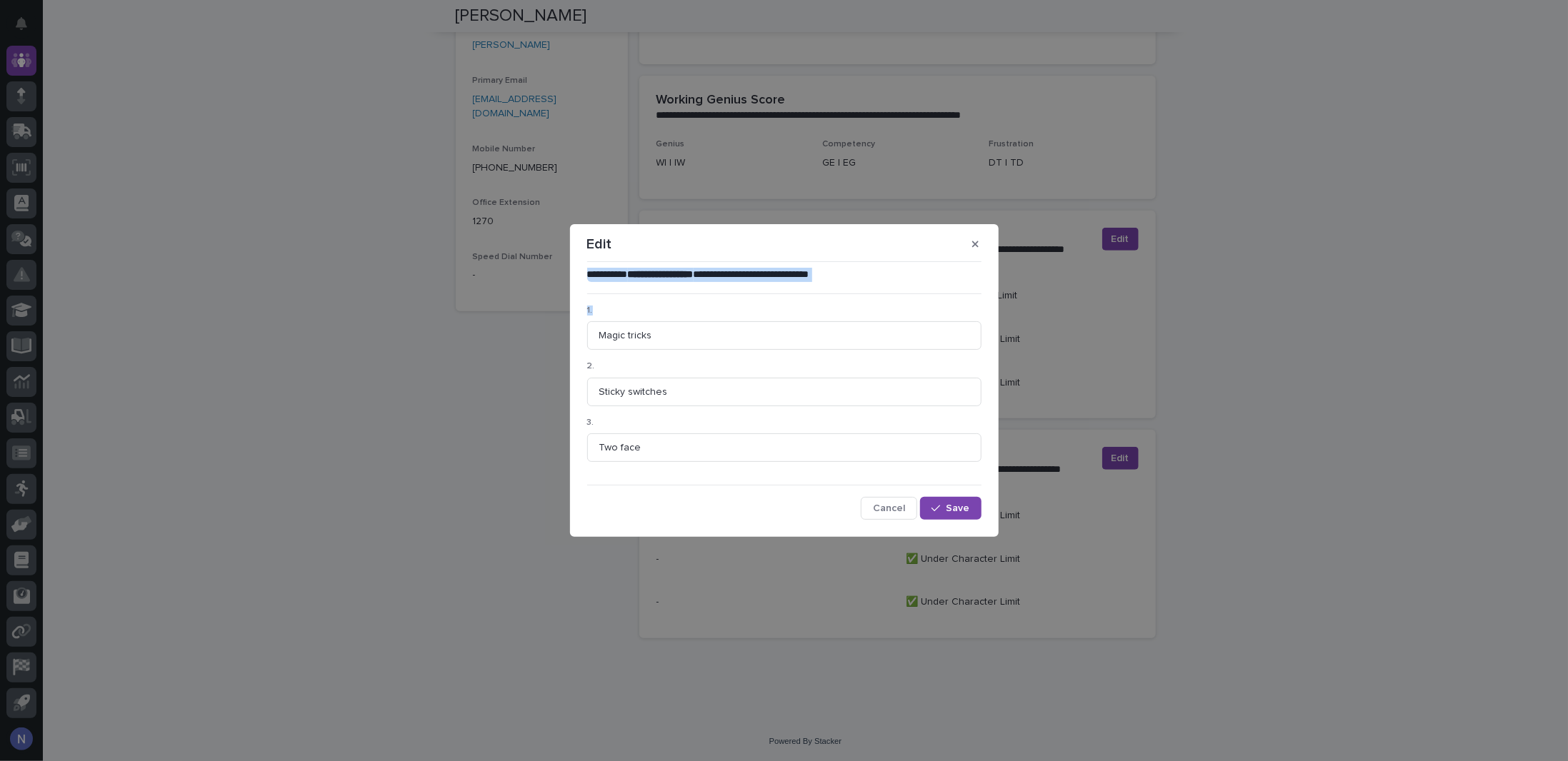
drag, startPoint x: 846, startPoint y: 234, endPoint x: 843, endPoint y: 302, distance: 68.1
click at [843, 302] on section "**********" at bounding box center [784, 380] width 429 height 313
click at [836, 337] on input "Magic tricks" at bounding box center [784, 336] width 395 height 29
click at [956, 504] on span "Save" at bounding box center [959, 508] width 24 height 10
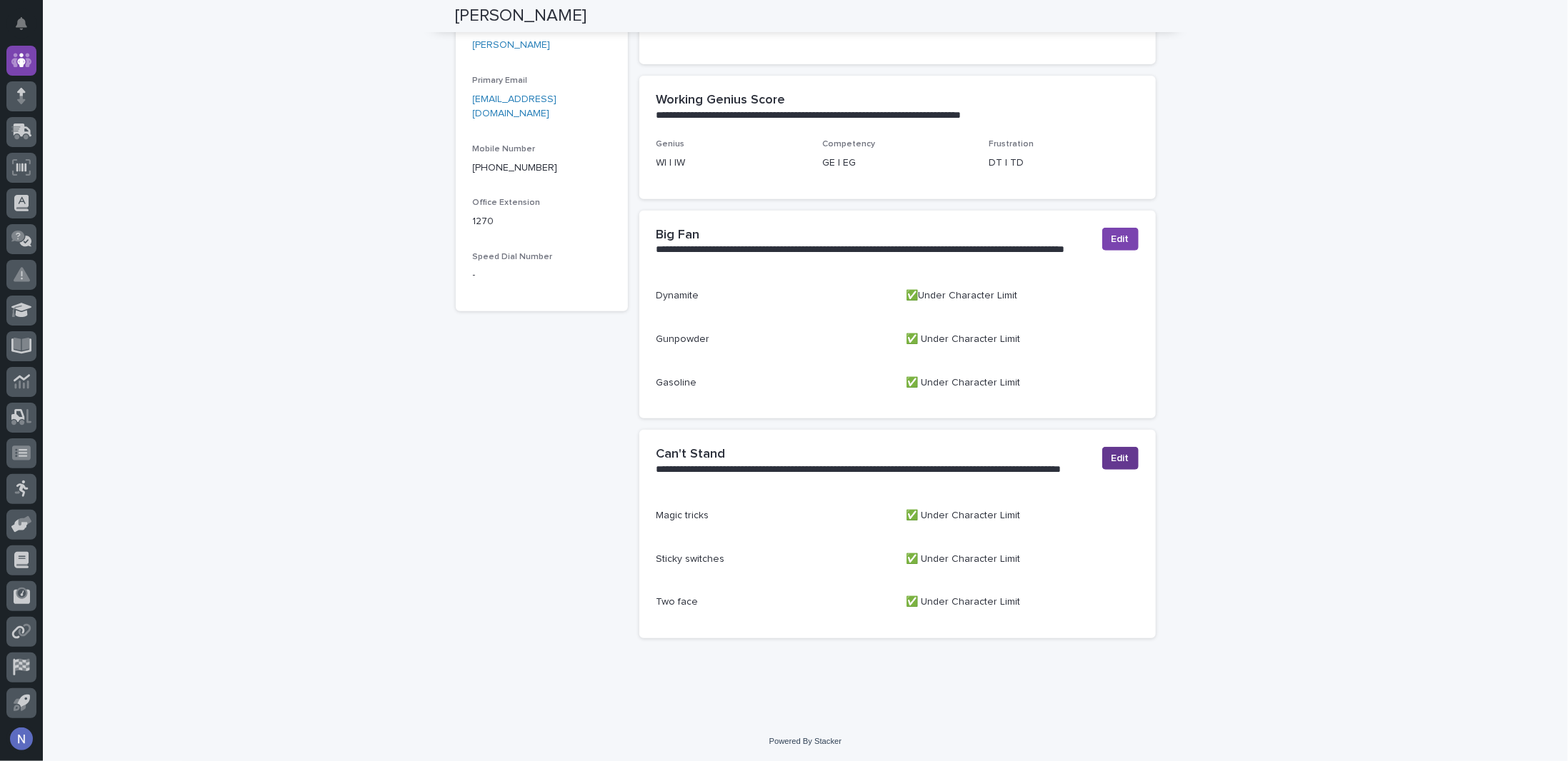
click at [1112, 460] on span "Edit" at bounding box center [1120, 459] width 18 height 14
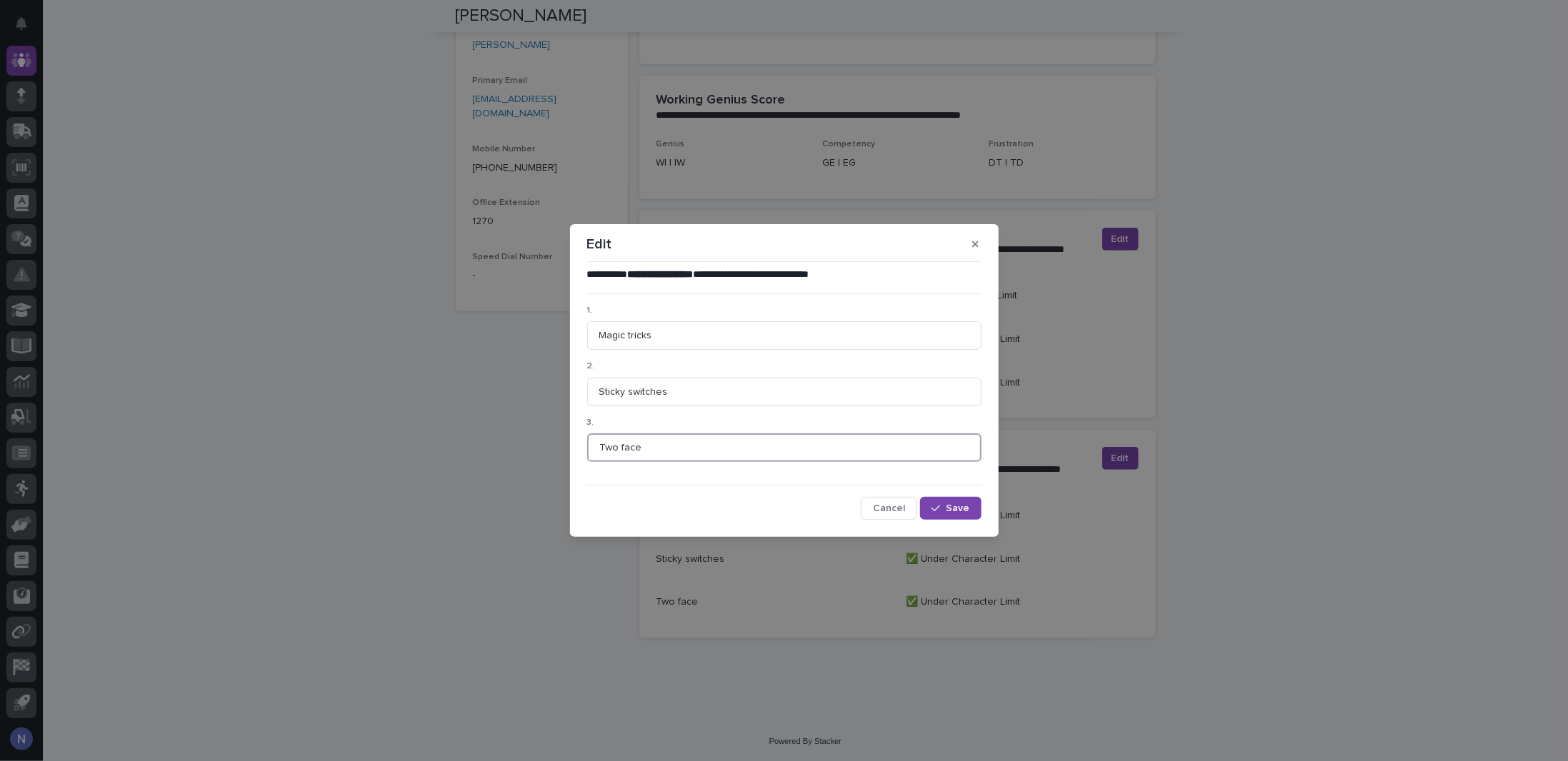
drag, startPoint x: 680, startPoint y: 456, endPoint x: 551, endPoint y: 466, distance: 129.4
click at [551, 466] on div "**********" at bounding box center [784, 380] width 1568 height 761
type input "Hyenas"
click at [946, 508] on div "button" at bounding box center [939, 508] width 14 height 10
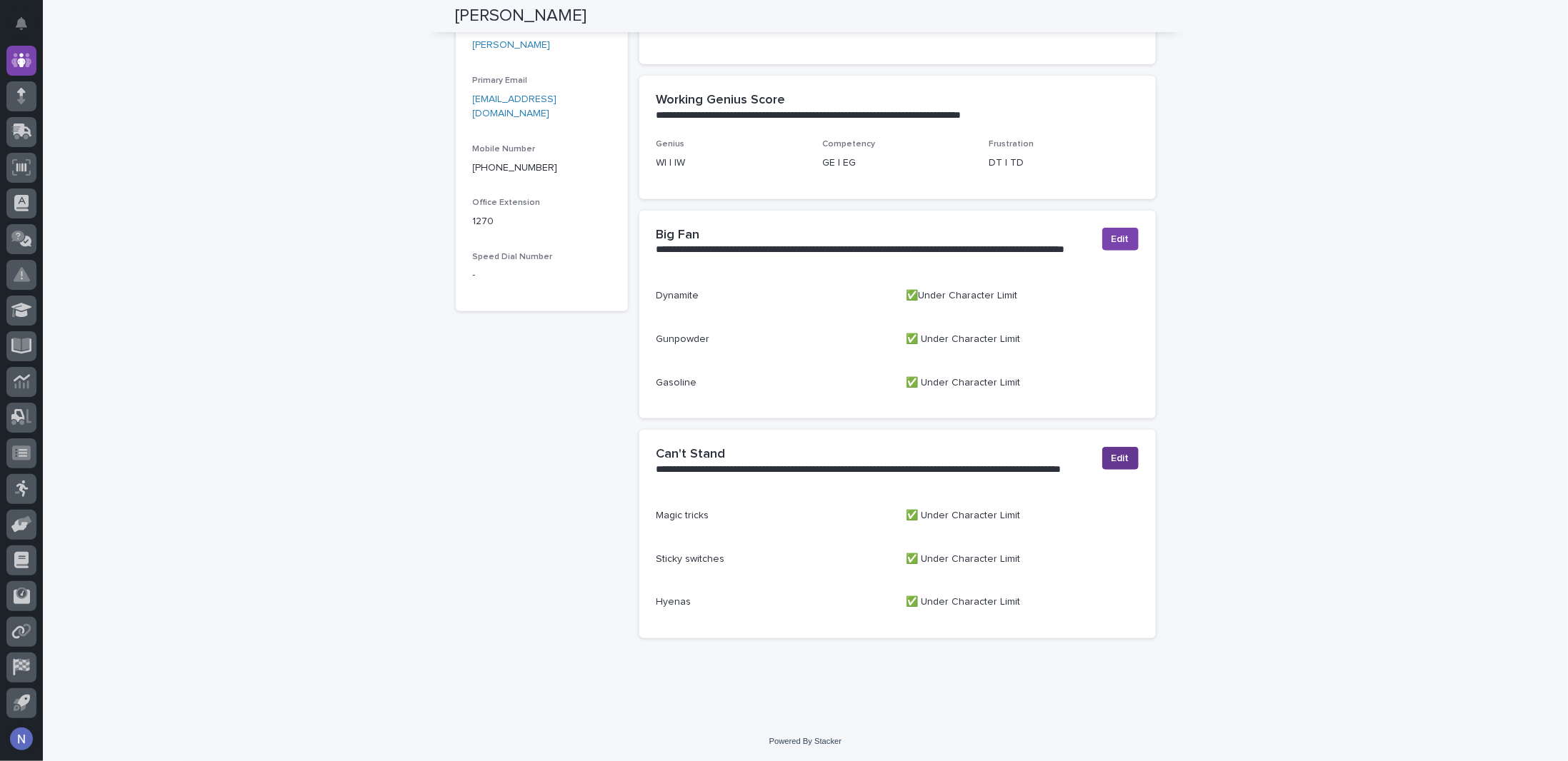
click at [1106, 453] on button "Edit" at bounding box center [1120, 458] width 36 height 23
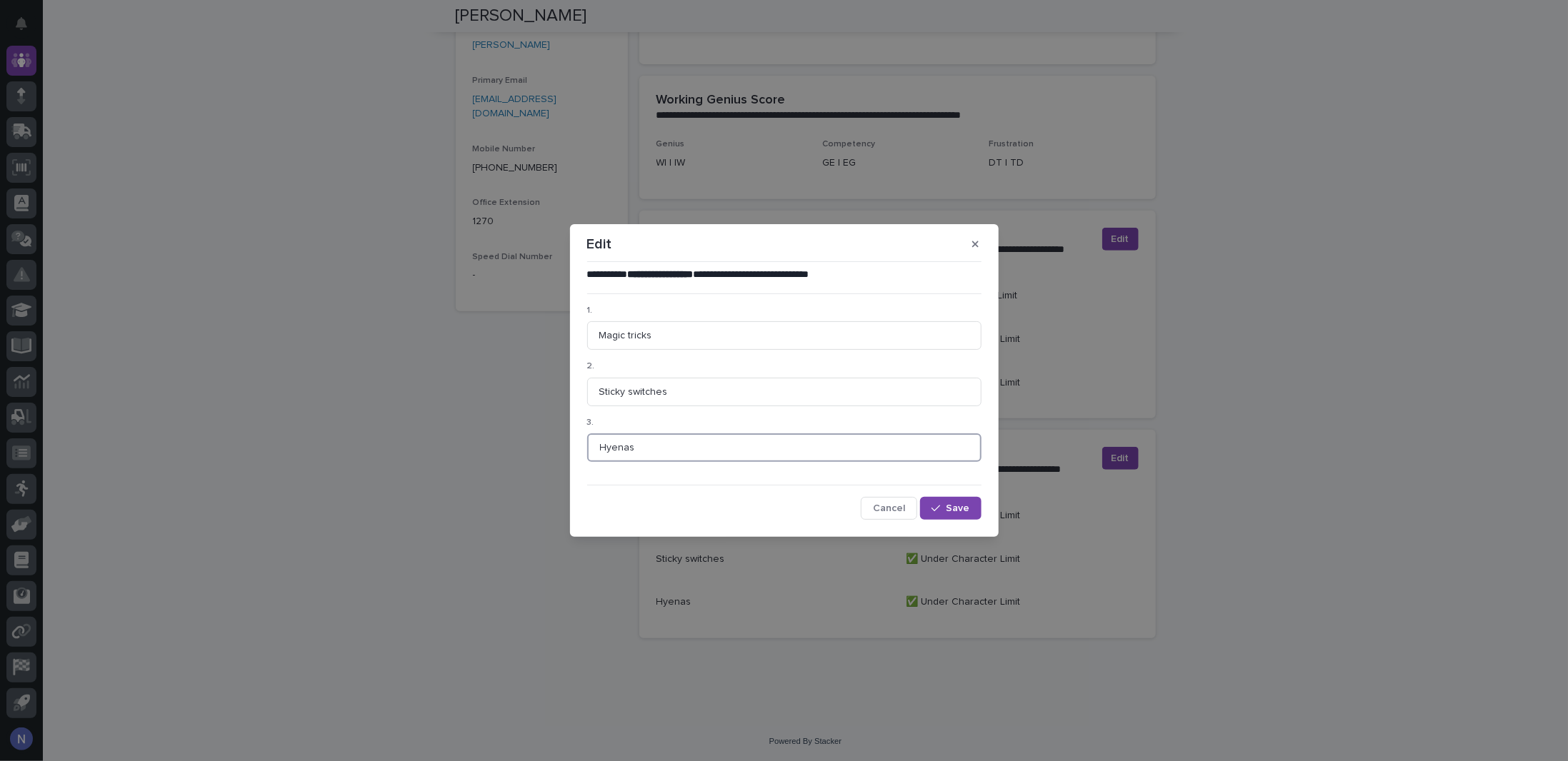
drag, startPoint x: 584, startPoint y: 448, endPoint x: 563, endPoint y: 448, distance: 21.0
click at [563, 448] on div "**********" at bounding box center [784, 380] width 1568 height 761
type input "l"
type input "Loose Screws"
drag, startPoint x: 652, startPoint y: 337, endPoint x: 555, endPoint y: 329, distance: 97.3
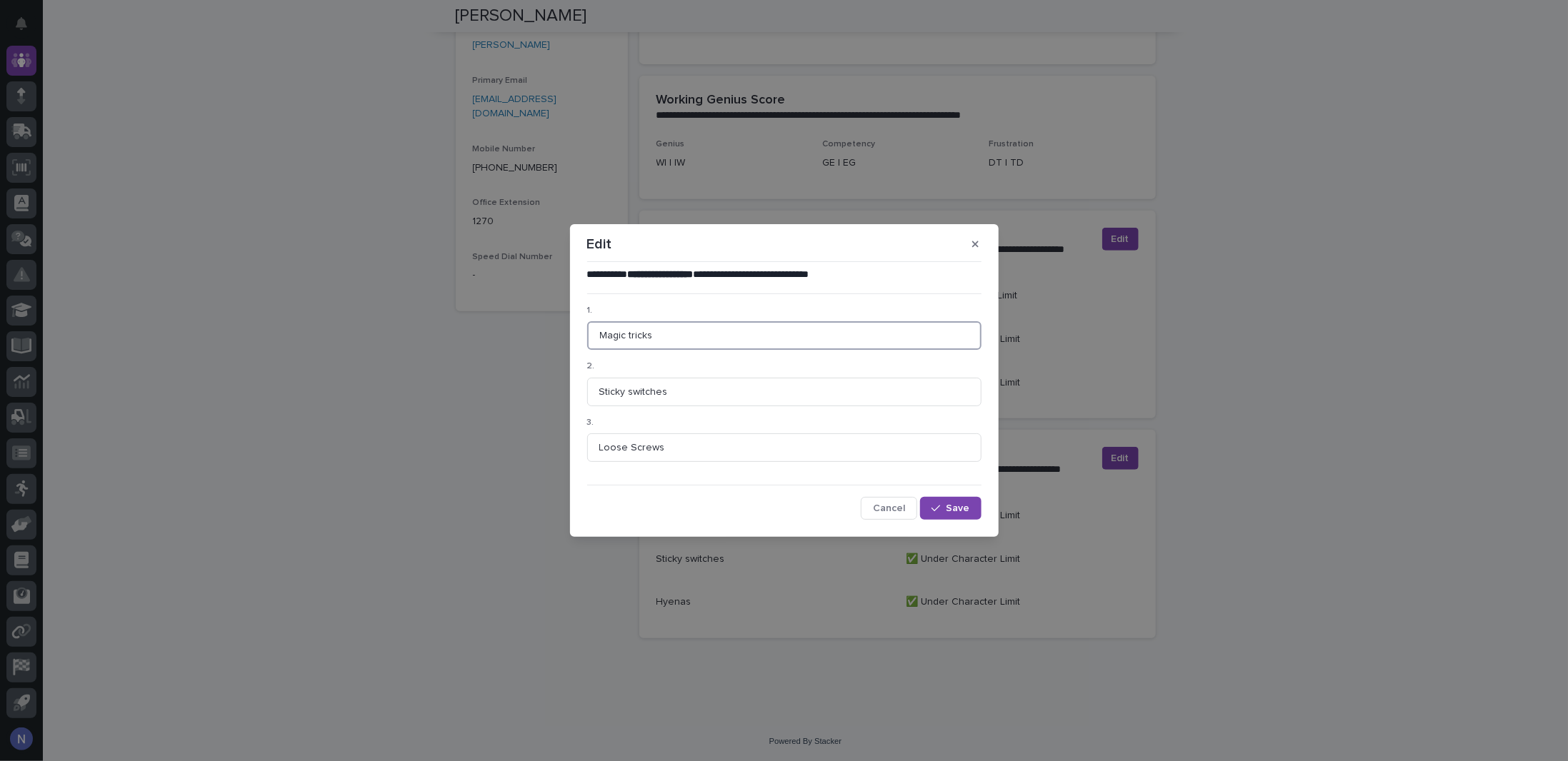
click at [555, 329] on div "**********" at bounding box center [784, 380] width 1568 height 761
click at [703, 449] on input "Loose Screws" at bounding box center [784, 447] width 395 height 29
paste input "Magic tricks"
drag, startPoint x: 659, startPoint y: 451, endPoint x: 583, endPoint y: 449, distance: 76.0
click at [583, 449] on section "**********" at bounding box center [784, 380] width 429 height 313
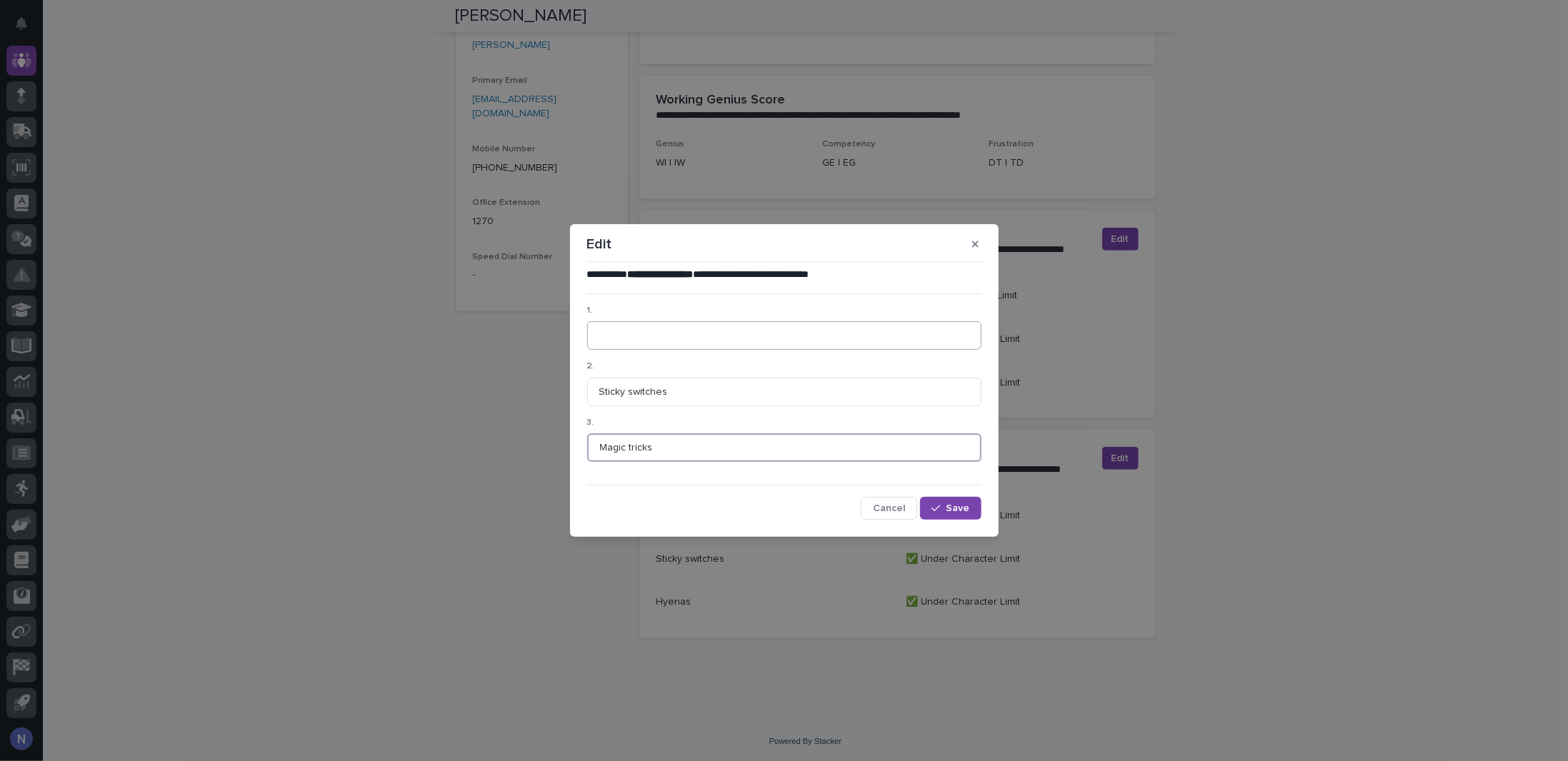
type input "Magic tricks"
click at [635, 344] on input at bounding box center [784, 336] width 395 height 29
paste input "Loose Screws"
type input "Loose Screws"
drag, startPoint x: 693, startPoint y: 390, endPoint x: 591, endPoint y: 396, distance: 102.2
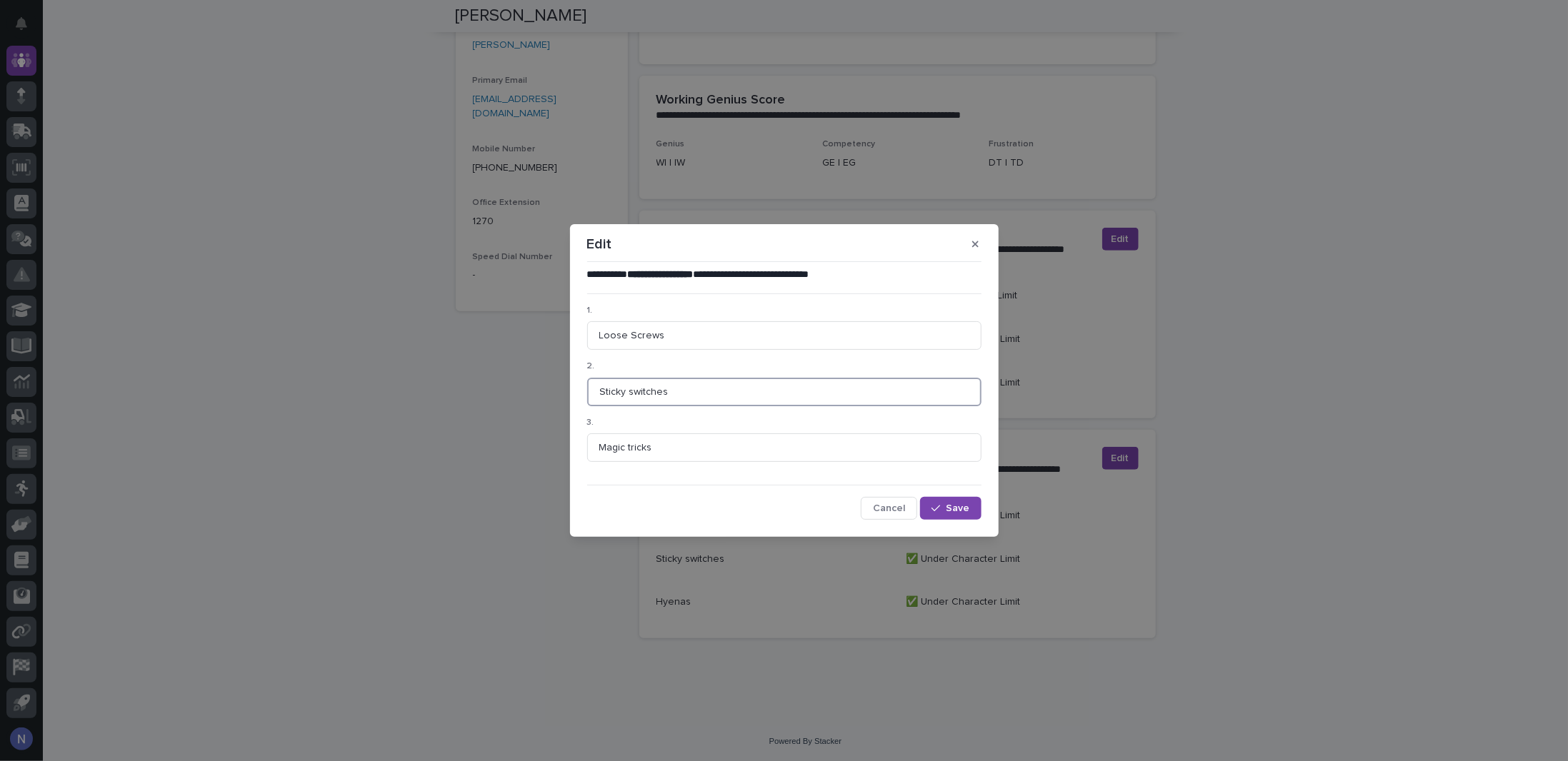
click at [591, 396] on input "Sticky switches" at bounding box center [784, 392] width 395 height 29
click at [693, 334] on input "Loose Screws" at bounding box center [784, 336] width 395 height 29
paste input "Sticky switches"
drag, startPoint x: 661, startPoint y: 335, endPoint x: 597, endPoint y: 334, distance: 64.0
click at [597, 334] on input "Loose ScrewsSticky switches" at bounding box center [784, 336] width 395 height 29
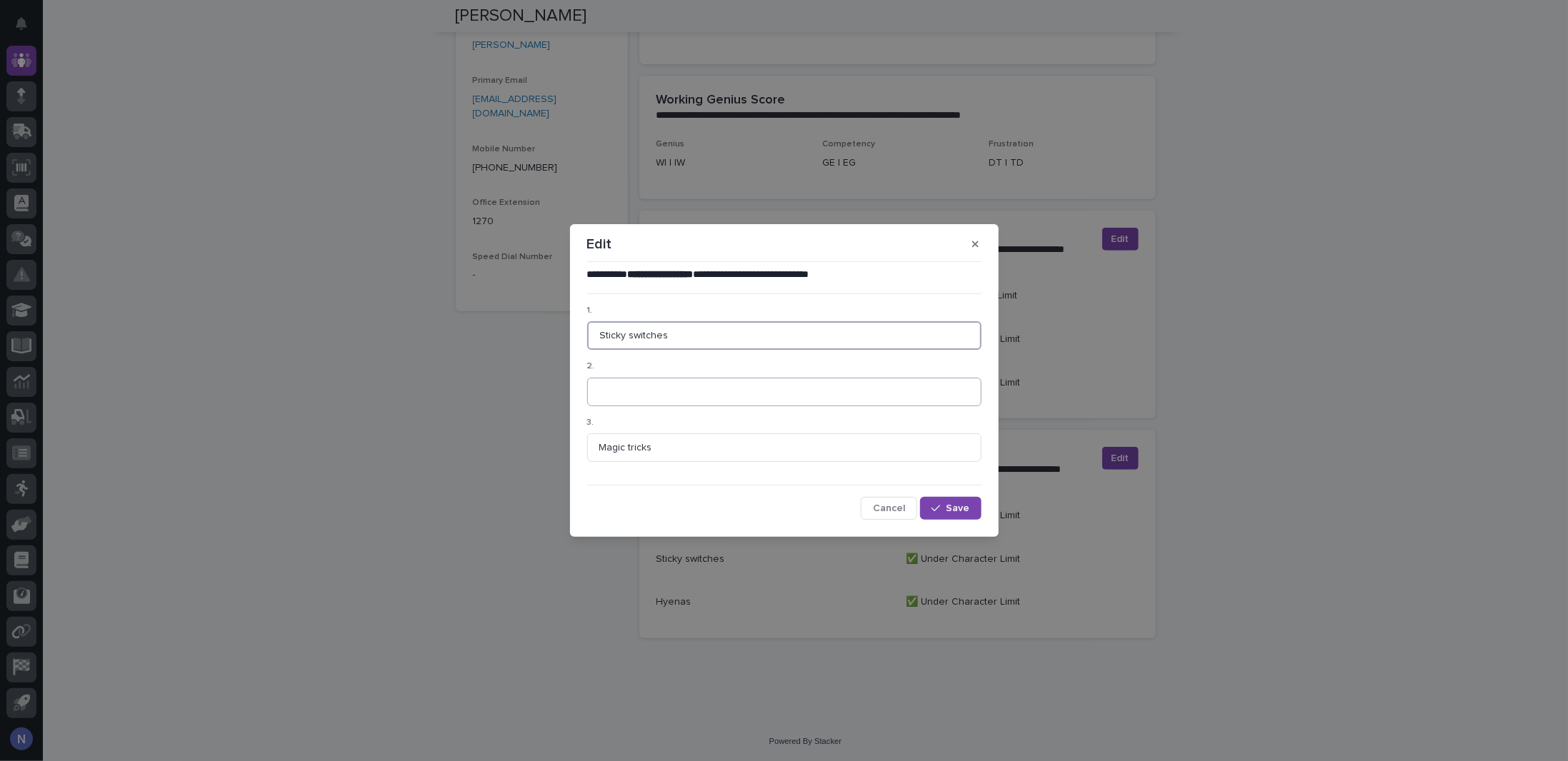
type input "Sticky switches"
click at [612, 386] on input at bounding box center [784, 392] width 395 height 29
paste input "Loose Screws"
type input "Loose Screws"
click at [940, 504] on icon "button" at bounding box center [936, 508] width 9 height 10
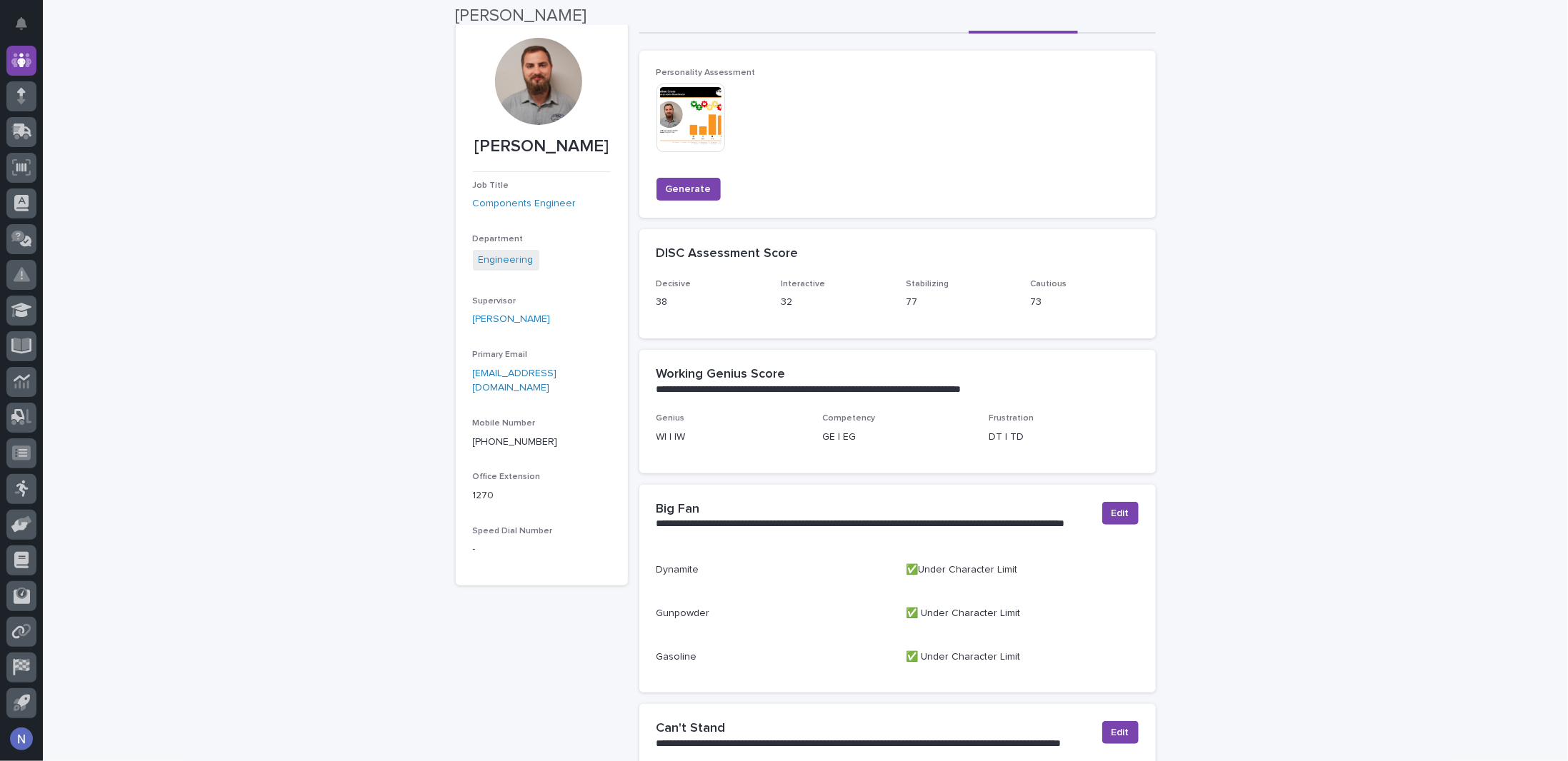
scroll to position [0, 0]
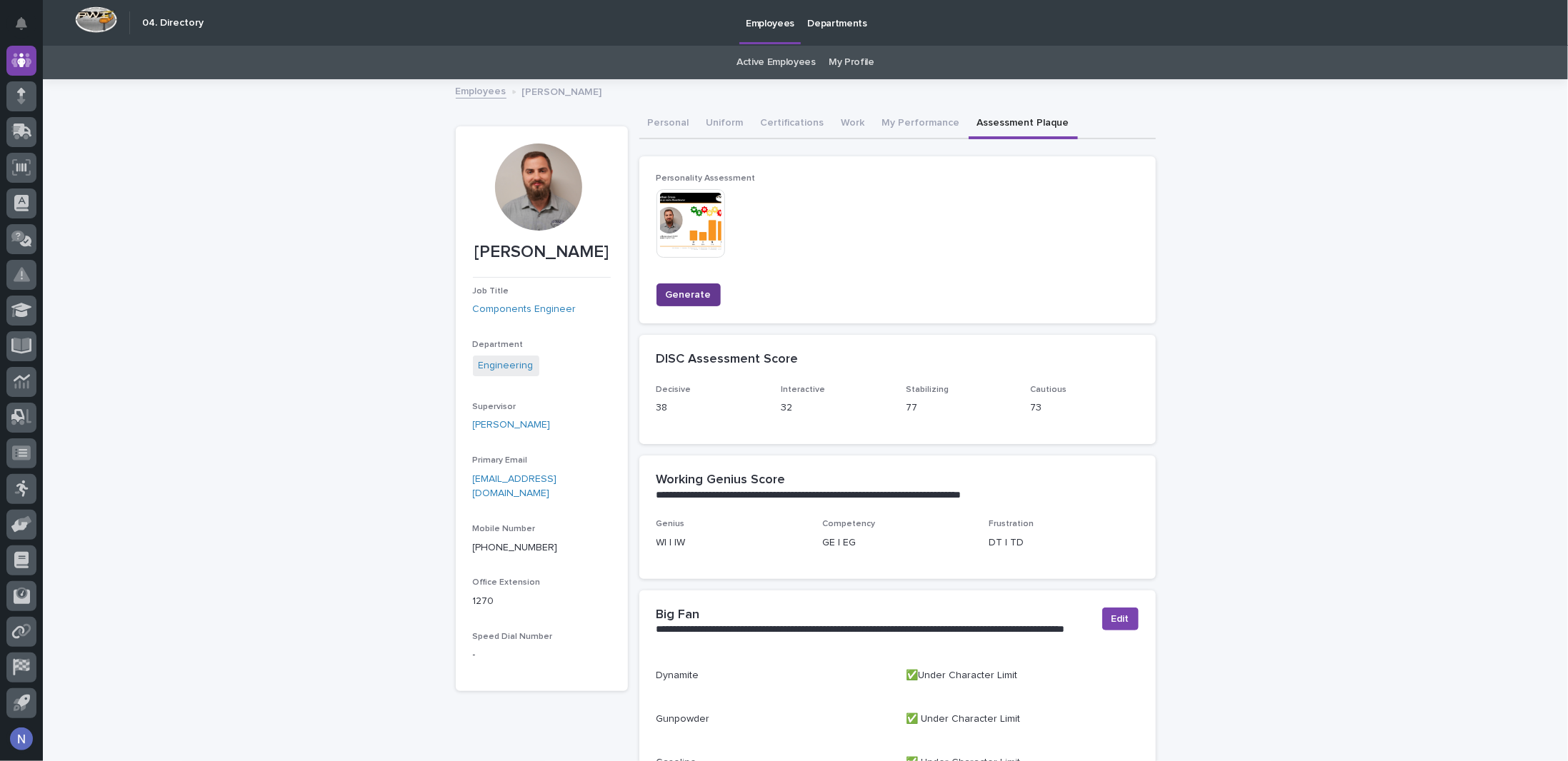
click at [683, 294] on span "Generate" at bounding box center [689, 295] width 46 height 14
click at [681, 200] on img at bounding box center [691, 223] width 69 height 69
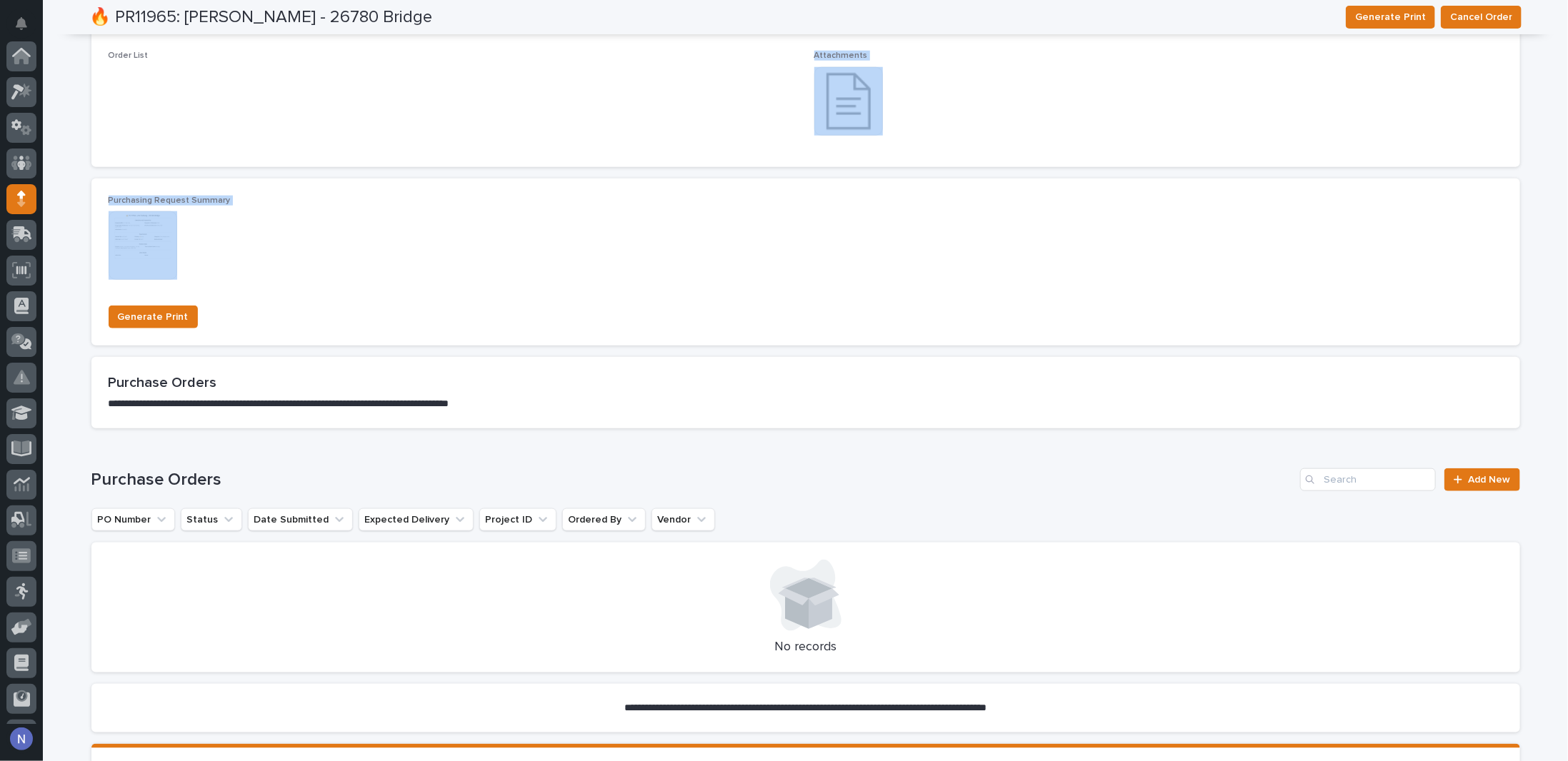
scroll to position [103, 0]
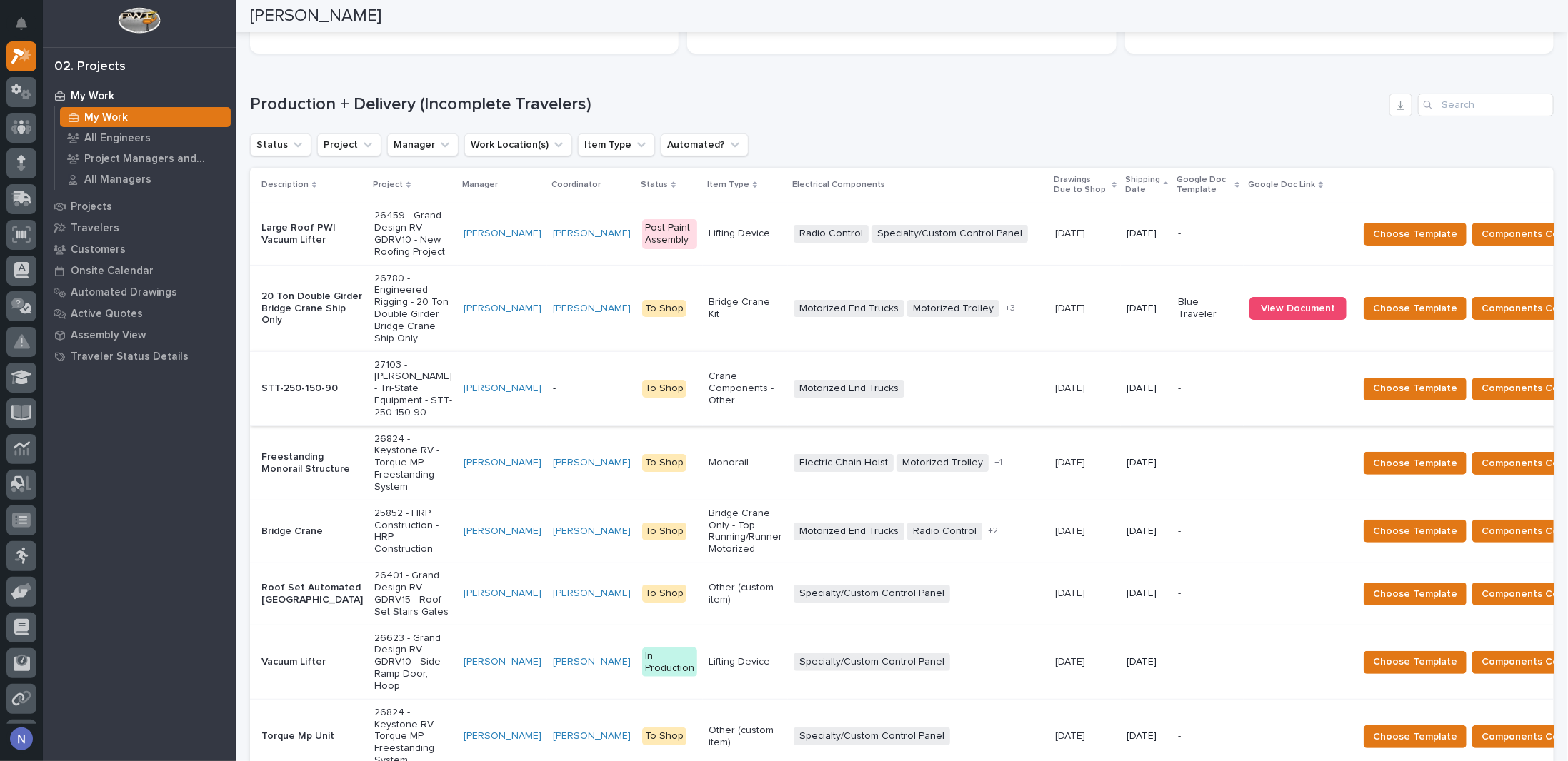
scroll to position [190, 0]
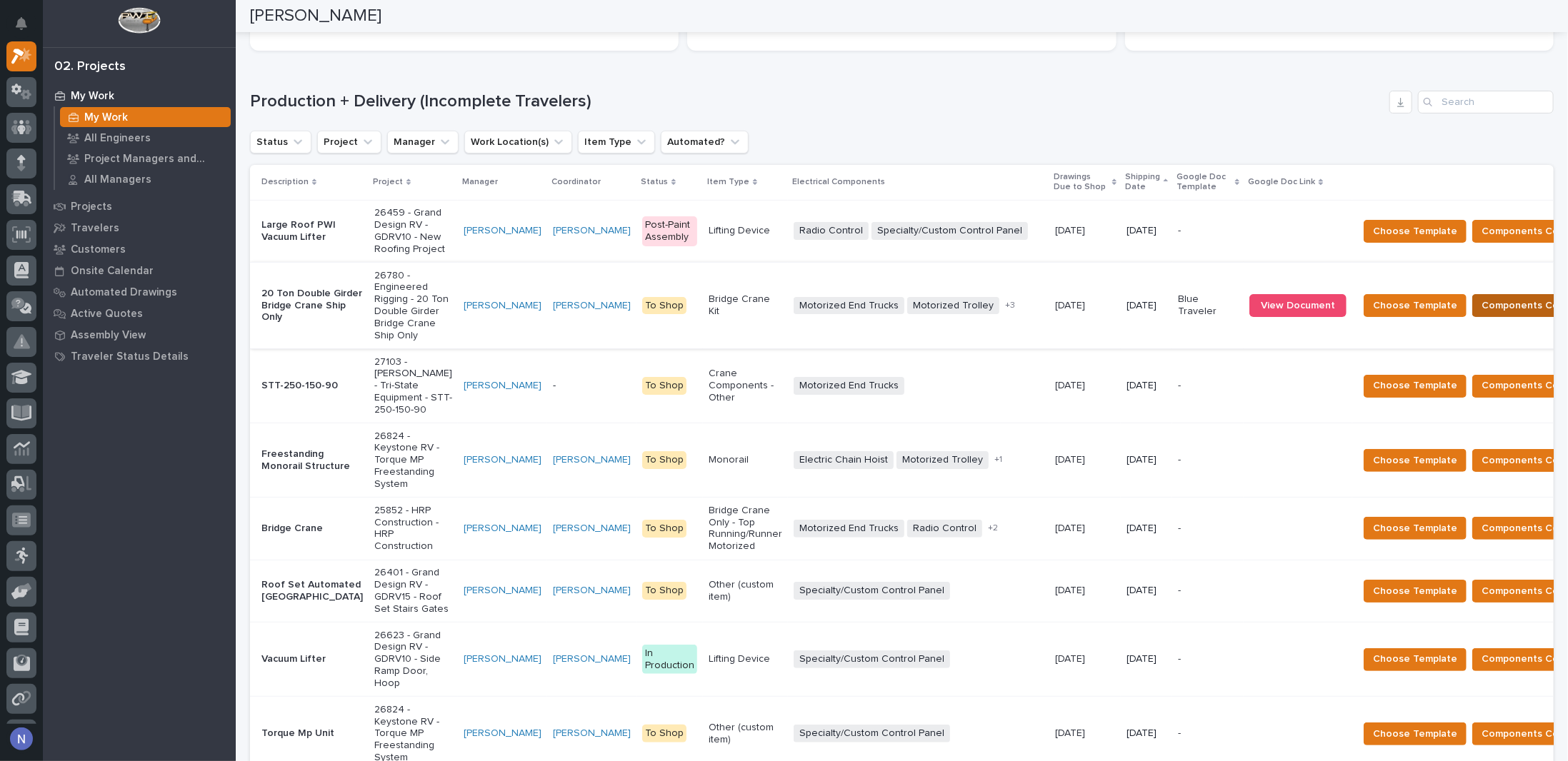
click at [1486, 314] on span "Components Complete" at bounding box center [1536, 306] width 110 height 17
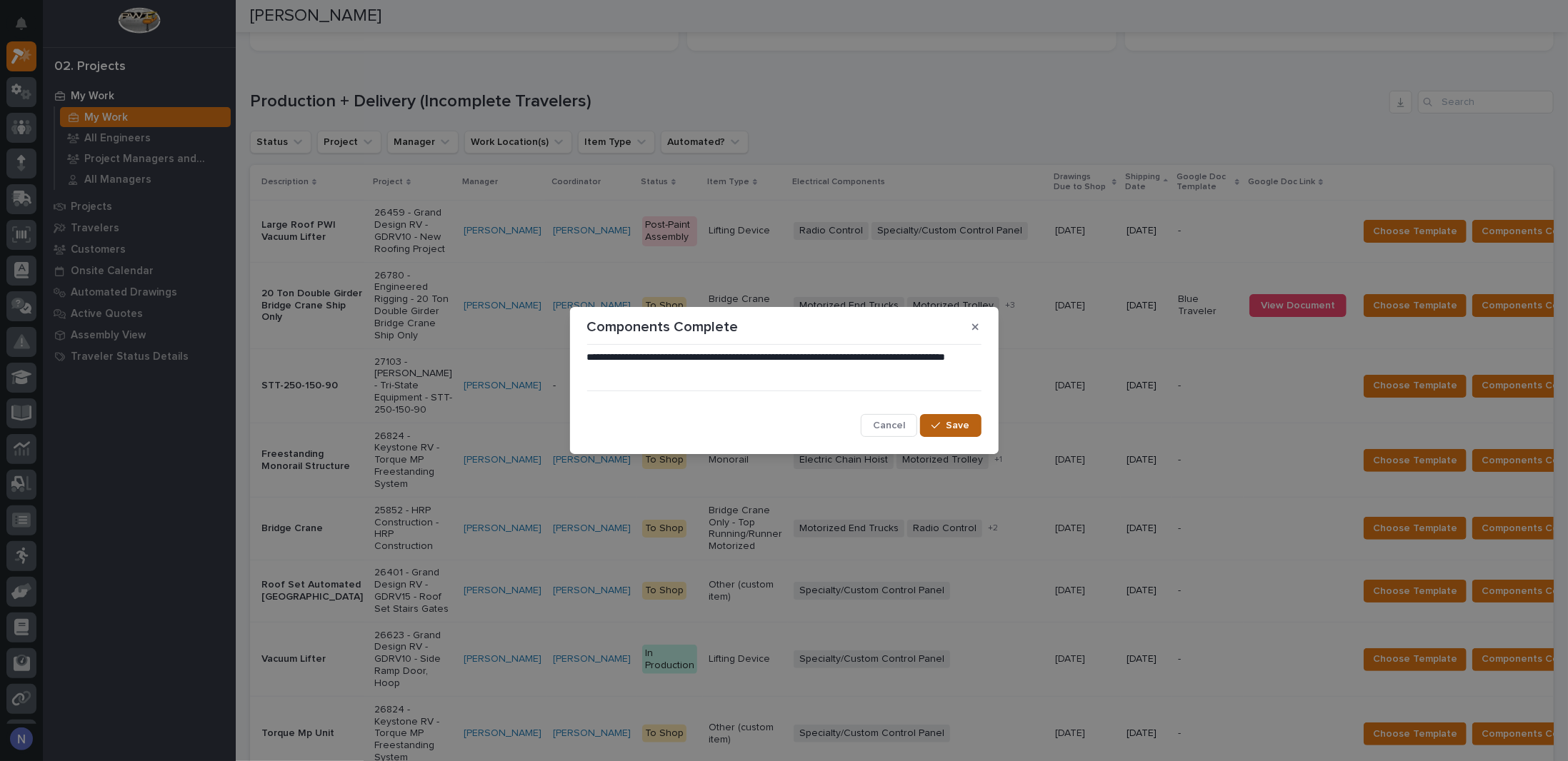
click at [967, 426] on span "Save" at bounding box center [959, 425] width 24 height 13
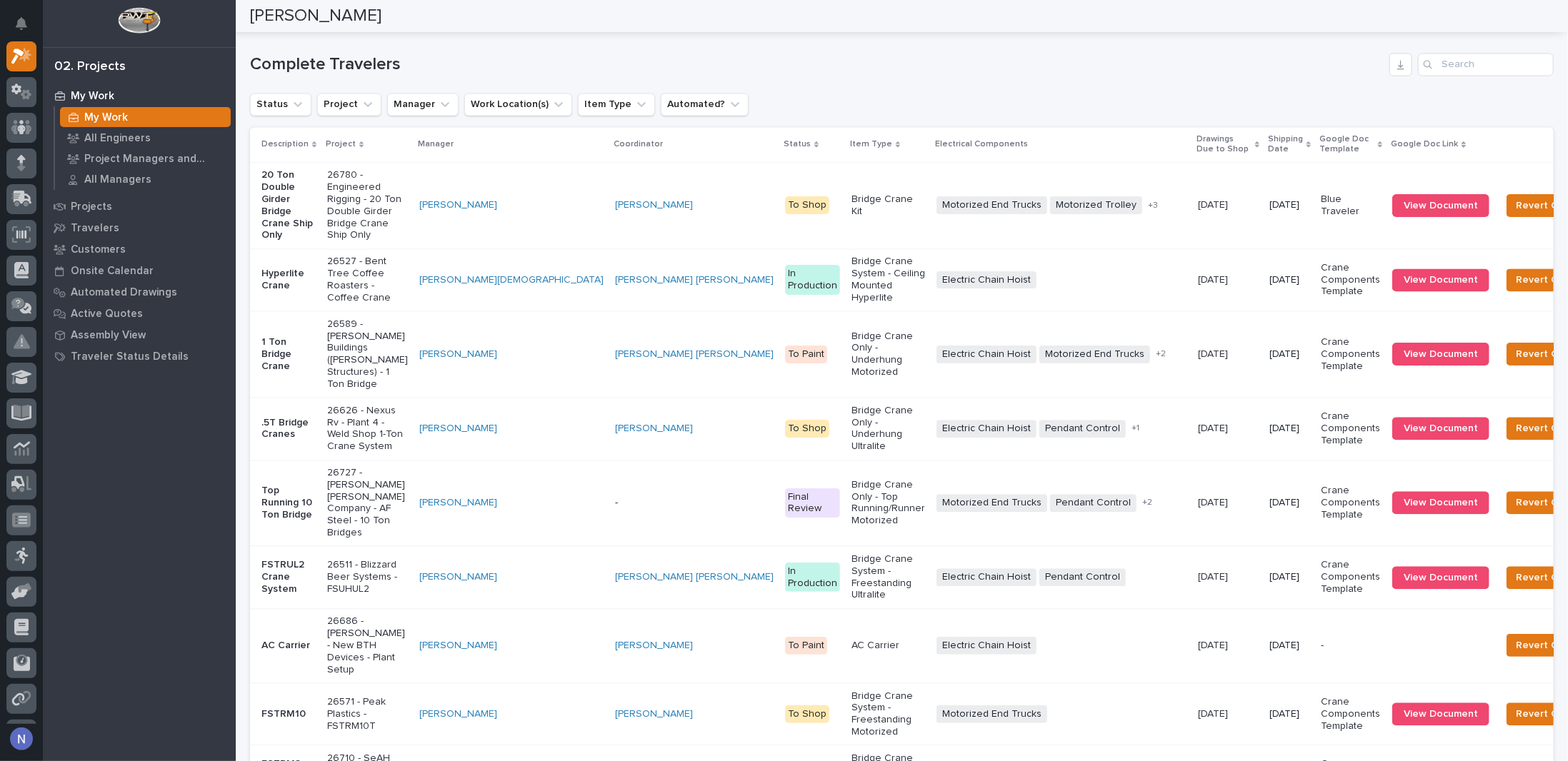
scroll to position [2166, 0]
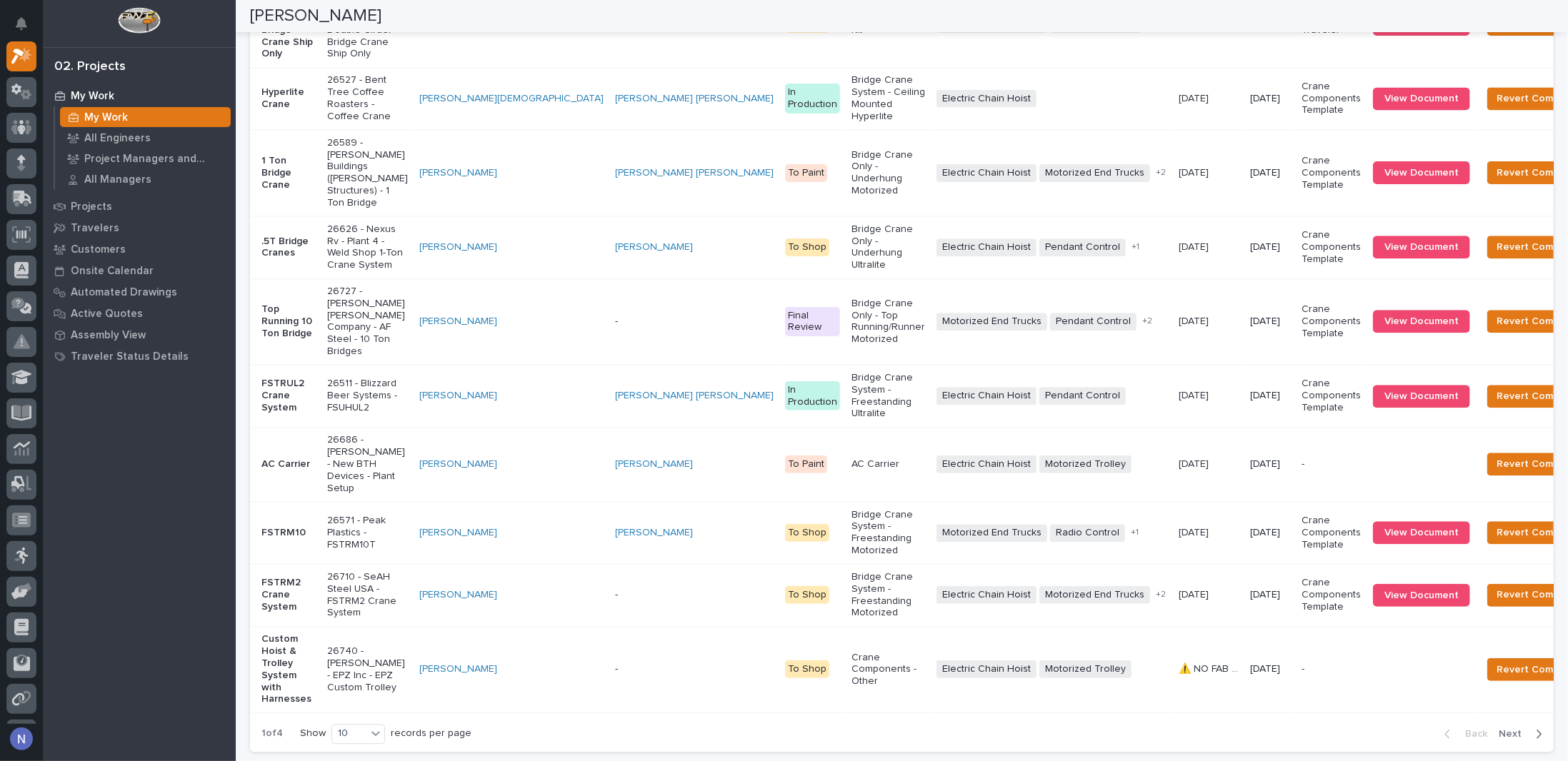
click at [546, 67] on td "[PERSON_NAME]" at bounding box center [511, 24] width 196 height 86
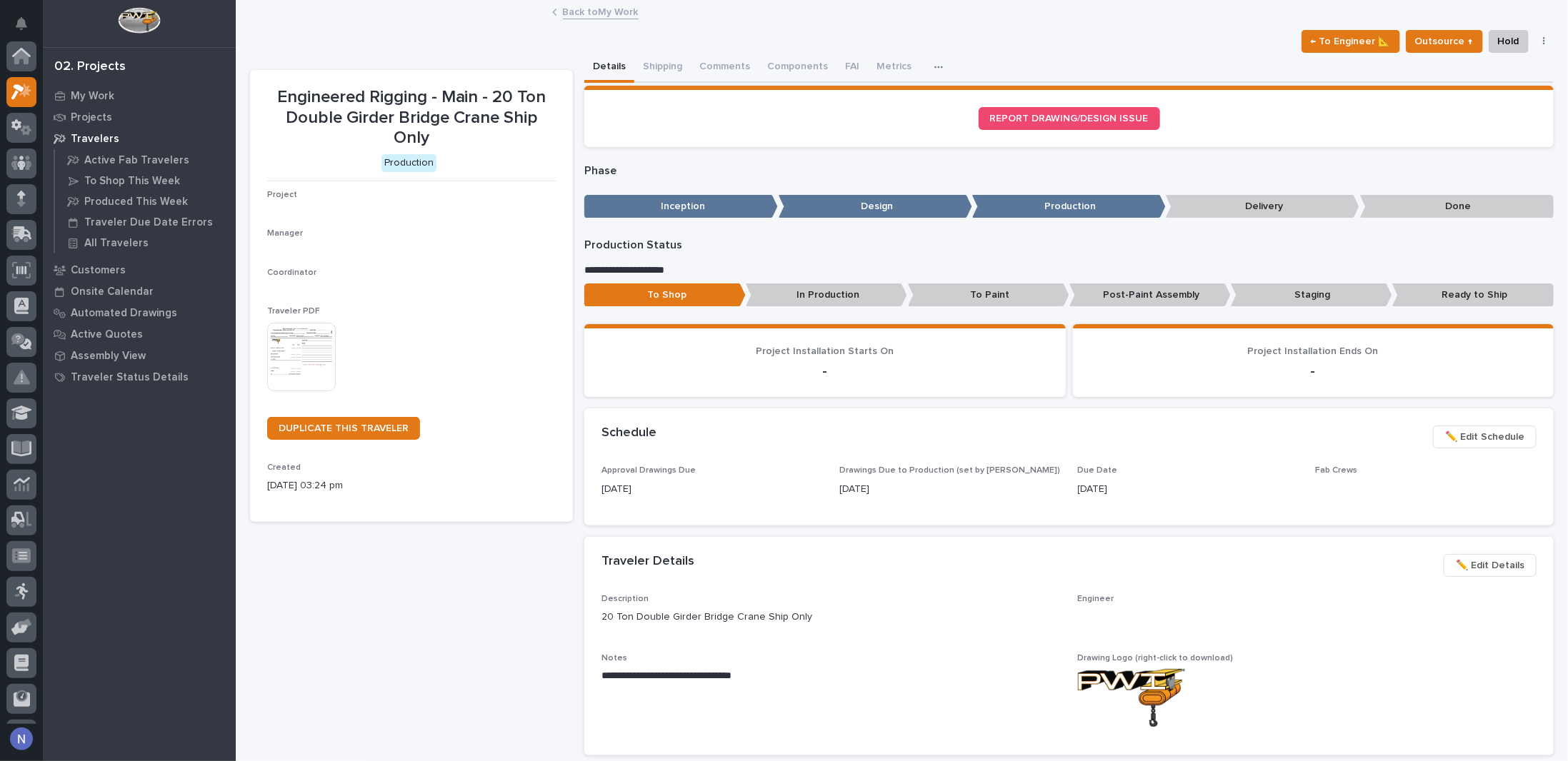
scroll to position [36, 0]
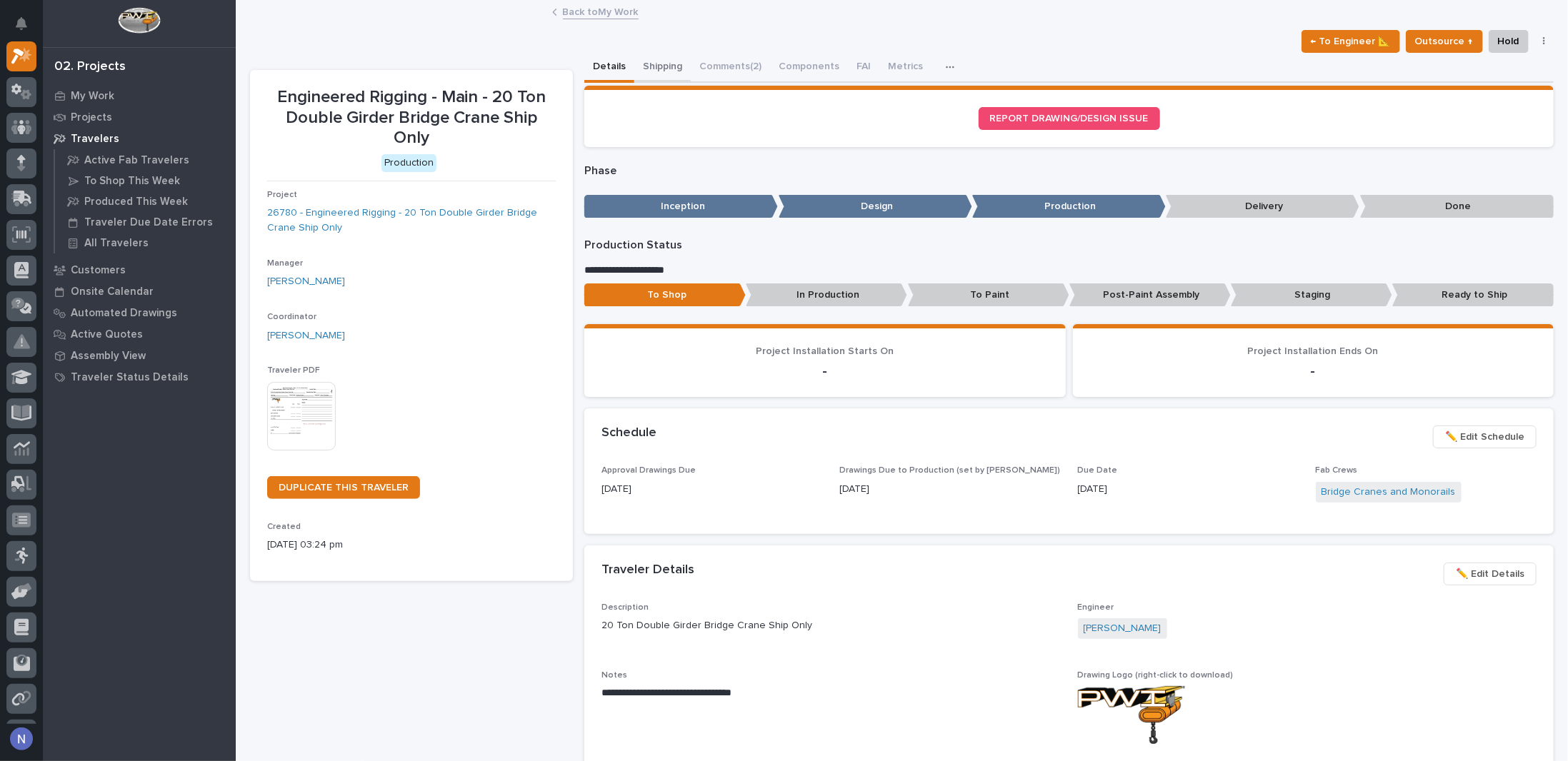
click at [652, 62] on button "Shipping" at bounding box center [662, 68] width 56 height 30
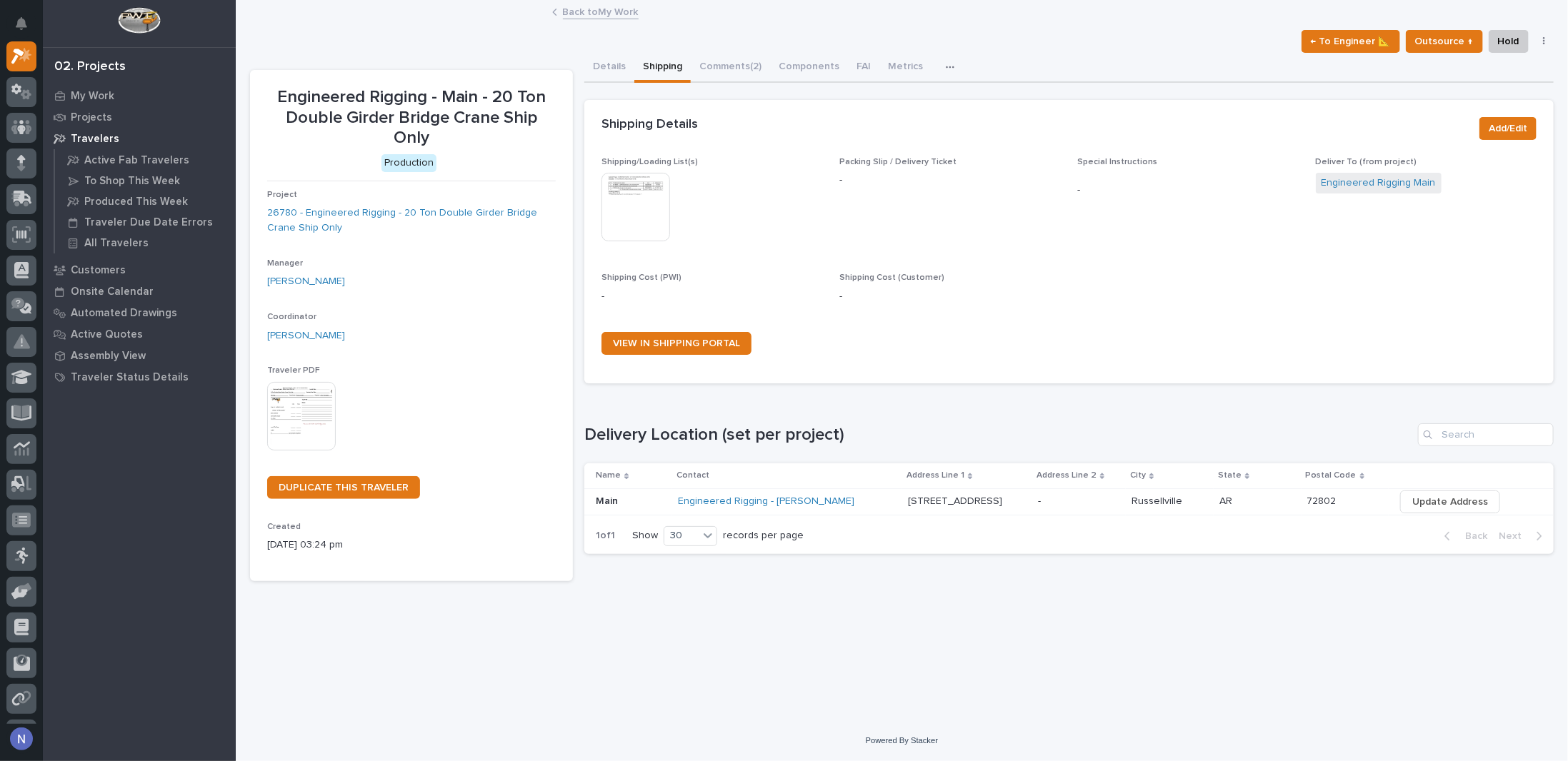
click at [662, 188] on img at bounding box center [635, 207] width 69 height 69
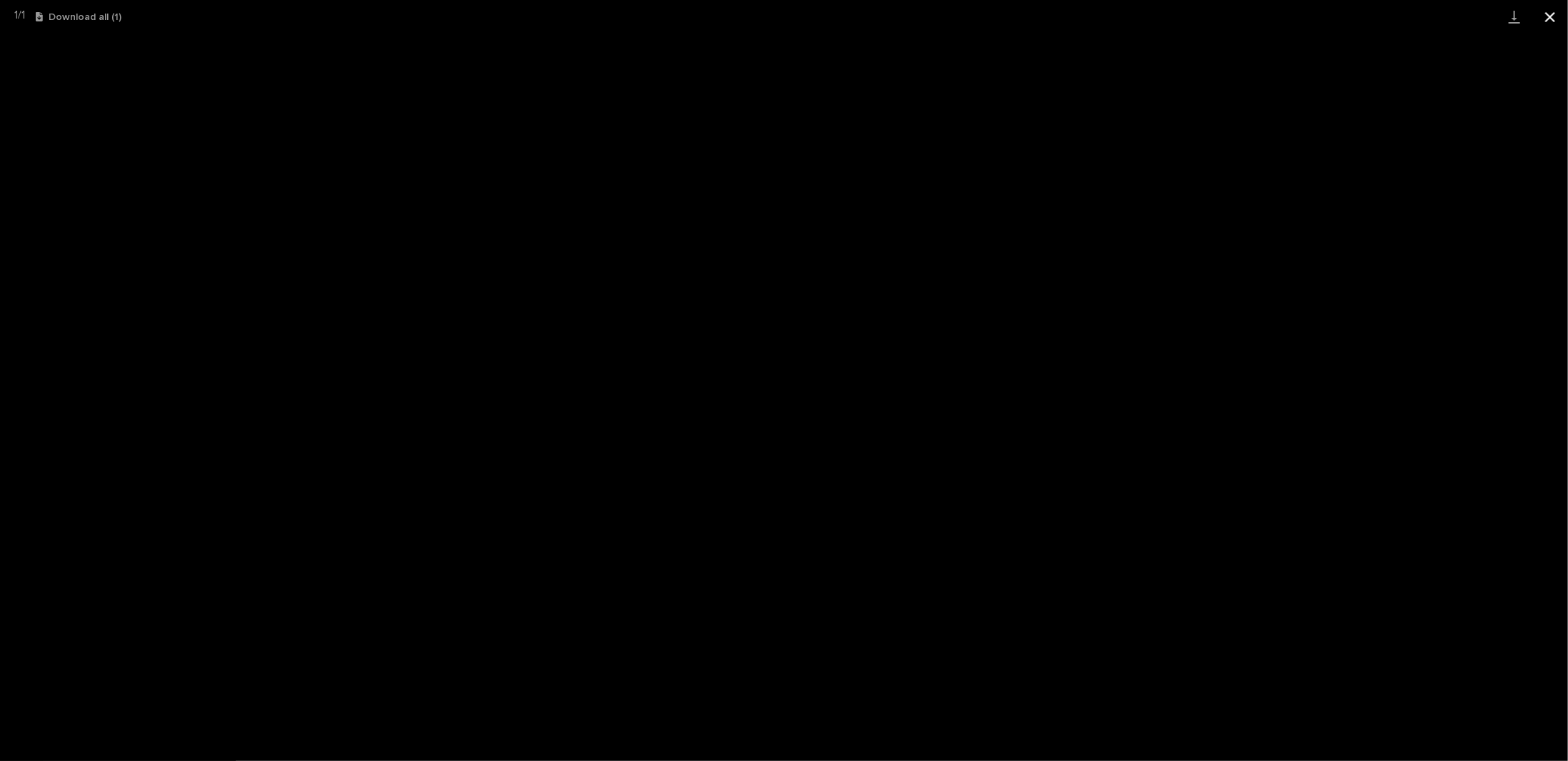
click at [1558, 21] on button "Close gallery" at bounding box center [1550, 17] width 36 height 33
